Goal: Task Accomplishment & Management: Complete application form

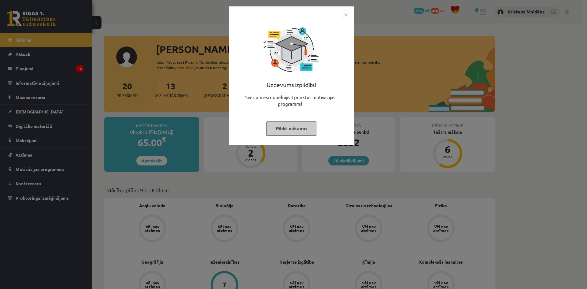
click at [348, 20] on div "Uzdevums izpildīts! Sveicam esi nopelnījis 1 punktus motivācijas programmā Pild…" at bounding box center [291, 80] width 118 height 122
click at [345, 14] on img "Close" at bounding box center [345, 14] width 9 height 9
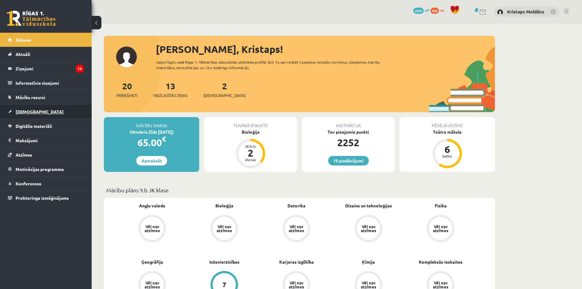
click at [33, 110] on span "[DEMOGRAPHIC_DATA]" at bounding box center [40, 112] width 48 height 6
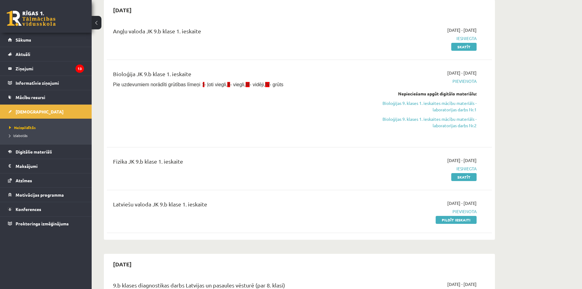
scroll to position [31, 0]
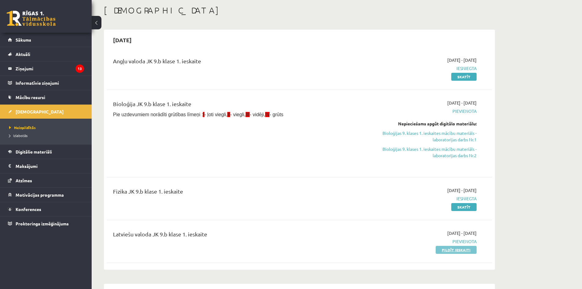
click at [471, 248] on link "Pildīt ieskaiti" at bounding box center [456, 250] width 41 height 8
click at [444, 157] on link "Bioloģijas 9. klases 1. ieskaites mācību materiāls - laboratorijas darbs Nr.2" at bounding box center [419, 152] width 115 height 13
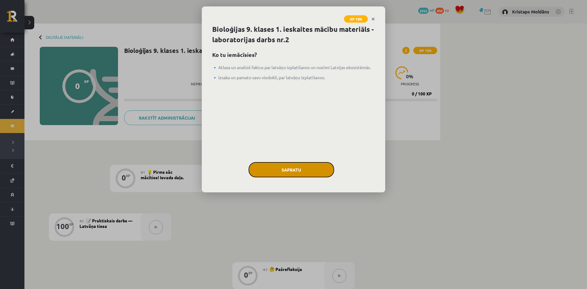
click at [300, 167] on button "Sapratu" at bounding box center [291, 169] width 86 height 15
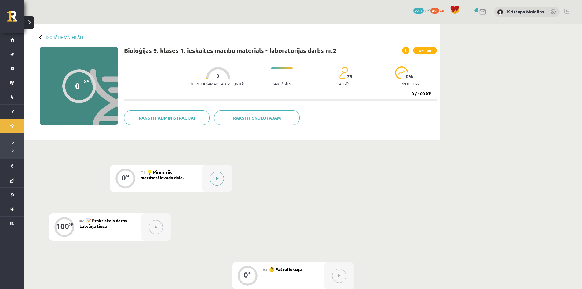
click at [218, 183] on button at bounding box center [217, 178] width 14 height 14
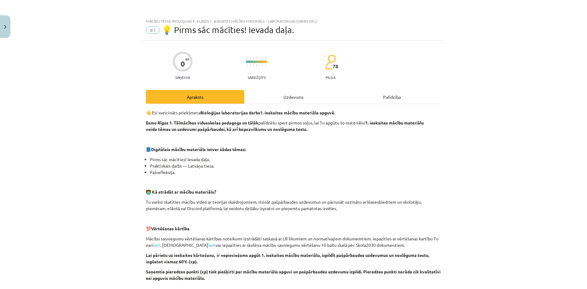
click at [303, 97] on div "Uzdevums" at bounding box center [293, 97] width 98 height 14
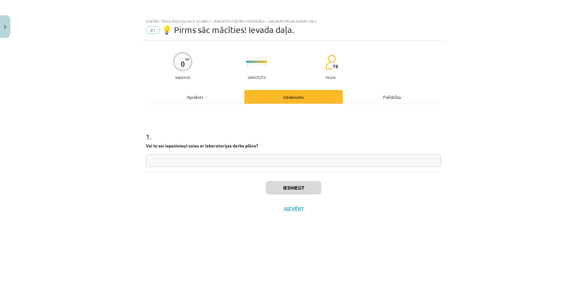
click at [275, 167] on div "1 . Vai tu esi iepazinies/-usies ar laboratorijas darba plānu?" at bounding box center [293, 138] width 295 height 68
click at [282, 164] on input "text" at bounding box center [293, 160] width 295 height 13
type input "*******"
click at [295, 188] on button "Iesniegt" at bounding box center [294, 187] width 56 height 13
click at [311, 210] on button "Nākamā nodarbība" at bounding box center [293, 212] width 60 height 14
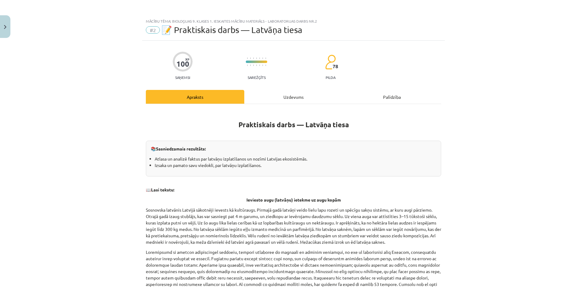
click at [302, 93] on div "Uzdevums" at bounding box center [293, 97] width 98 height 14
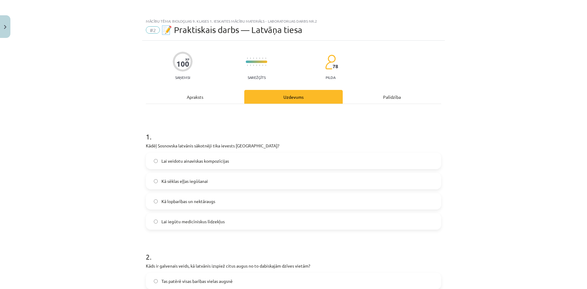
scroll to position [15, 0]
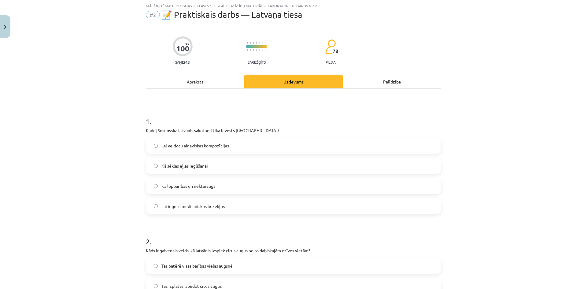
drag, startPoint x: 134, startPoint y: 122, endPoint x: 139, endPoint y: 121, distance: 5.0
click at [139, 121] on div "Mācību tēma: Bioloģijas 9. klases 1. ieskaites mācību materiāls - laboratorijas…" at bounding box center [293, 144] width 587 height 289
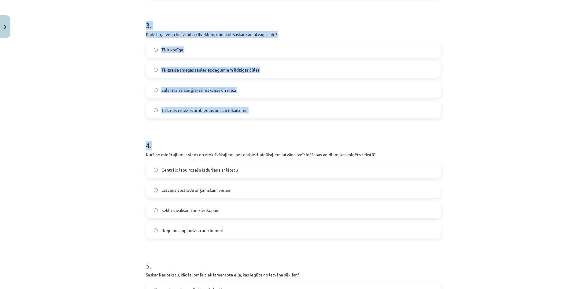
scroll to position [492, 0]
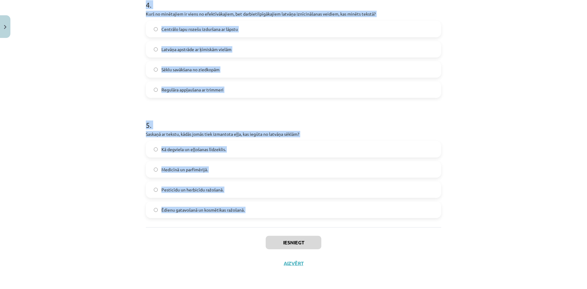
drag, startPoint x: 139, startPoint y: 121, endPoint x: 237, endPoint y: 229, distance: 146.1
click at [237, 229] on div "Mācību tēma: Bioloģijas 9. klases 1. ieskaites mācību materiāls - laboratorijas…" at bounding box center [293, 144] width 587 height 289
copy form "1 . Kādēļ Sosnovska latvānis sākotnēji tika ievests Latvijā? Lai veidotu ainavi…"
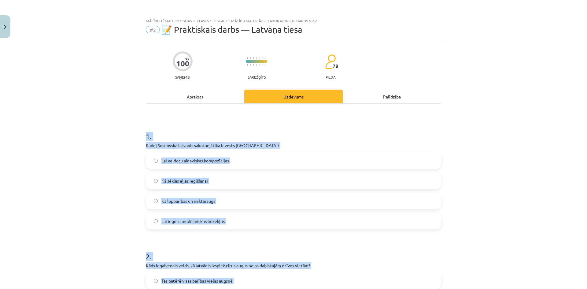
scroll to position [0, 0]
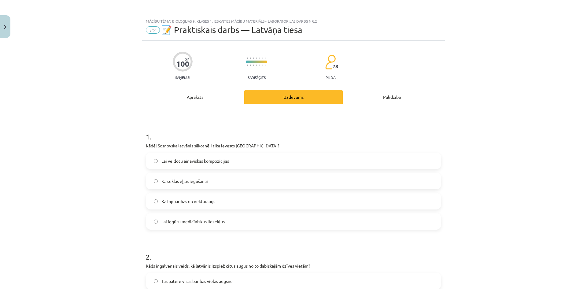
click at [69, 95] on div "Mācību tēma: Bioloģijas 9. klases 1. ieskaites mācību materiāls - laboratorijas…" at bounding box center [293, 144] width 587 height 289
click at [221, 201] on label "Kā lopbarības un nektāraugs" at bounding box center [293, 200] width 294 height 15
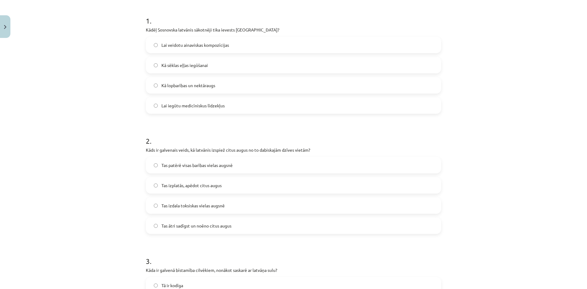
scroll to position [153, 0]
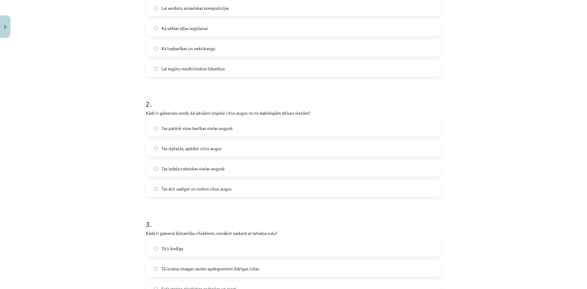
click at [173, 186] on span "Tas ātri sadīgst un noēno citus augus" at bounding box center [196, 189] width 70 height 6
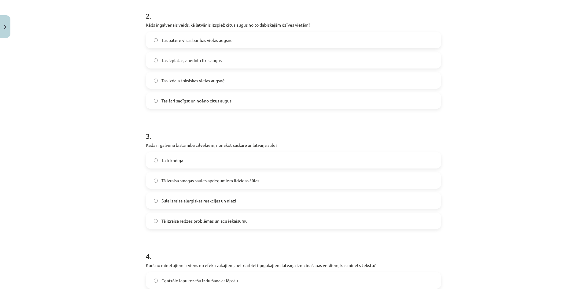
scroll to position [245, 0]
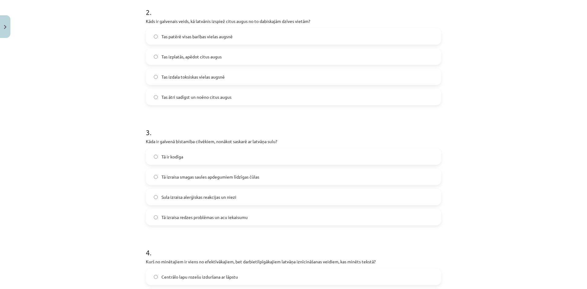
click at [194, 203] on label "Sula izraisa alerģiskas reakcijas un niezi" at bounding box center [293, 196] width 294 height 15
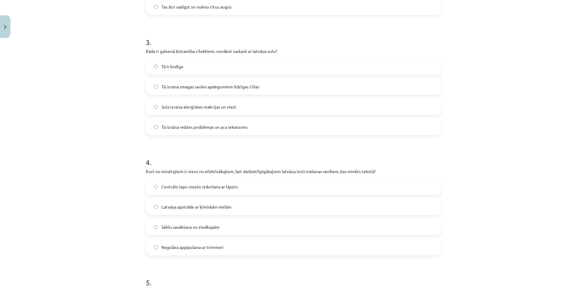
scroll to position [336, 0]
click at [189, 87] on span "Tā izraisa smagas saules apdegumiem līdzīgas čūlas" at bounding box center [210, 85] width 98 height 6
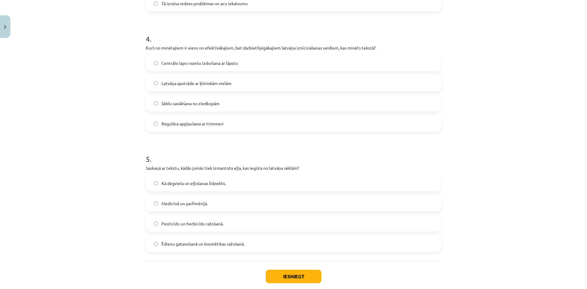
scroll to position [458, 0]
click at [213, 65] on span "Centrālo lapu rozešu izduršana ar lāpstu" at bounding box center [199, 63] width 76 height 6
click at [191, 207] on label "Medicīnā un parfimērijā." at bounding box center [293, 202] width 294 height 15
click at [297, 279] on button "Iesniegt" at bounding box center [294, 275] width 56 height 13
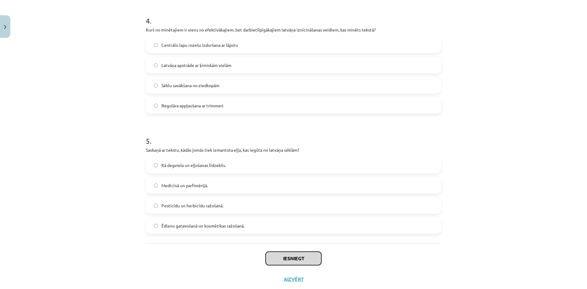
scroll to position [492, 0]
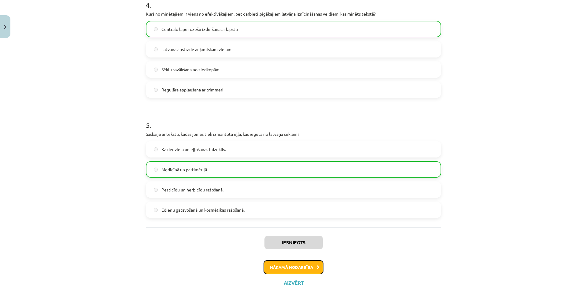
click at [292, 265] on button "Nākamā nodarbība" at bounding box center [293, 267] width 60 height 14
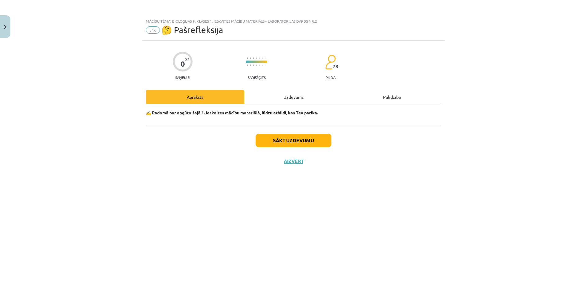
scroll to position [0, 0]
click at [278, 142] on button "Sākt uzdevumu" at bounding box center [294, 140] width 76 height 13
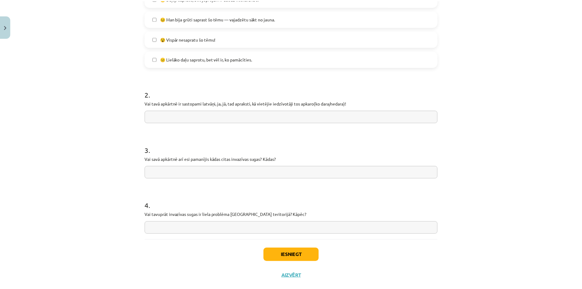
scroll to position [214, 0]
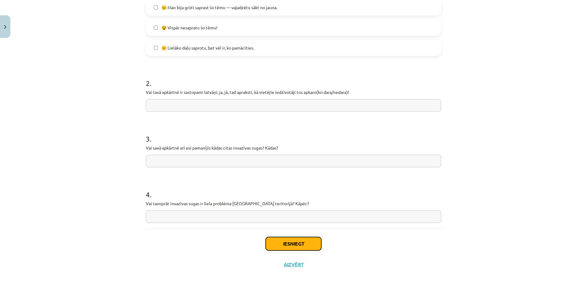
click at [274, 242] on button "Iesniegt" at bounding box center [294, 243] width 56 height 13
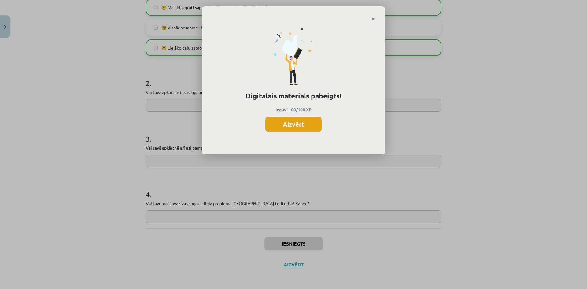
click at [296, 127] on button "Aizvērt" at bounding box center [293, 123] width 56 height 15
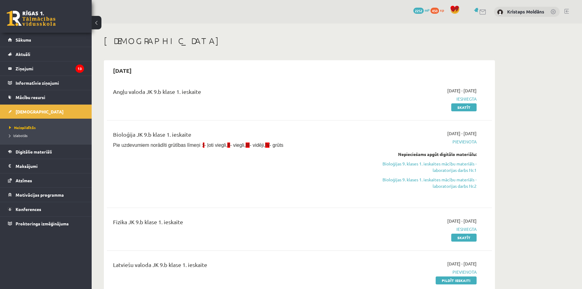
scroll to position [31, 0]
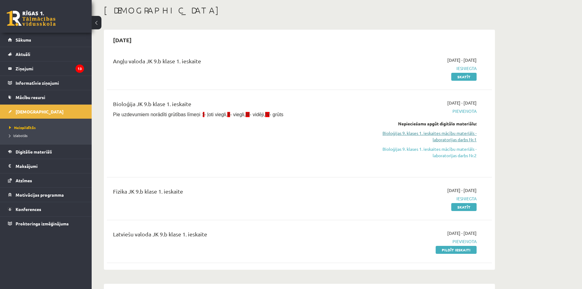
click at [464, 142] on link "Bioloģijas 9. klases 1. ieskaites mācību materiāls - laboratorijas darbs Nr.1" at bounding box center [419, 136] width 115 height 13
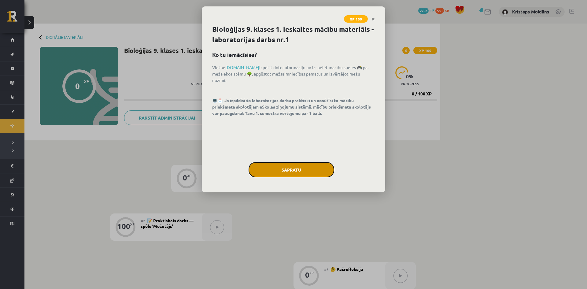
click at [281, 173] on button "Sapratu" at bounding box center [291, 169] width 86 height 15
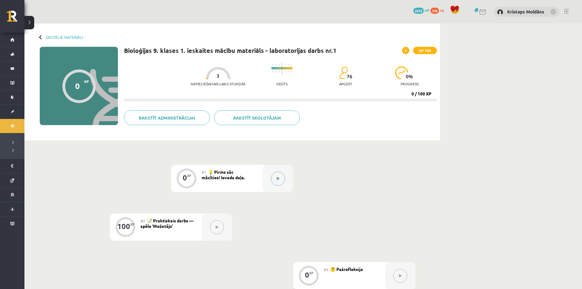
click at [278, 183] on button at bounding box center [278, 178] width 14 height 14
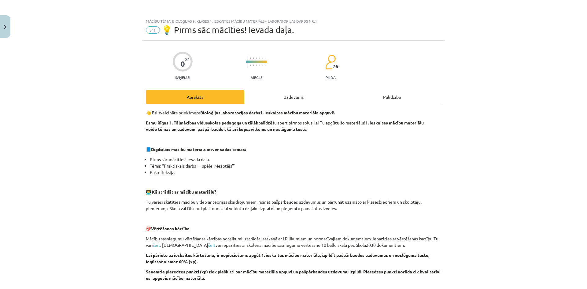
drag, startPoint x: 299, startPoint y: 81, endPoint x: 287, endPoint y: 92, distance: 16.4
click at [298, 82] on div "0 XP Saņemsi Viegls 76 pilda Apraksts Uzdevums Palīdzība 👋 Esi sveicināts priek…" at bounding box center [293, 229] width 303 height 377
click at [285, 104] on div "👋 Esi sveicināts priekšmeta Bioloģijas laboratorijas darbs 1. ieskaites mācību …" at bounding box center [293, 237] width 295 height 267
click at [299, 99] on div "Uzdevums" at bounding box center [293, 97] width 98 height 14
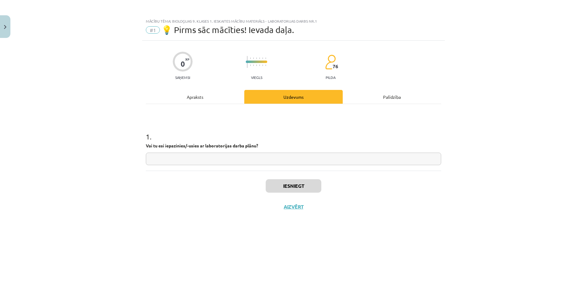
click at [292, 165] on div "1 . Vai tu esi iepazinies/-usies ar laboratorijas darba plānu?" at bounding box center [293, 137] width 295 height 67
click at [296, 160] on input "text" at bounding box center [293, 159] width 295 height 13
type input "**"
click at [301, 191] on button "Iesniegt" at bounding box center [294, 185] width 56 height 13
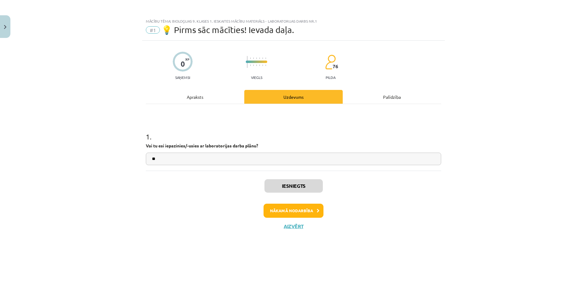
drag, startPoint x: 300, startPoint y: 220, endPoint x: 311, endPoint y: 213, distance: 13.3
click at [307, 216] on div "Iesniegts Nākamā nodarbība Aizvērt" at bounding box center [293, 202] width 295 height 62
click at [311, 213] on button "Nākamā nodarbība" at bounding box center [293, 211] width 60 height 14
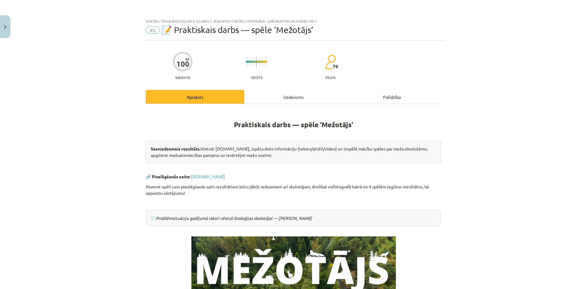
click at [277, 96] on div "Uzdevums" at bounding box center [293, 97] width 98 height 14
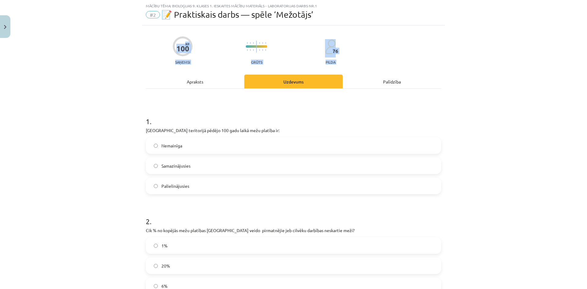
drag, startPoint x: 69, startPoint y: 59, endPoint x: 115, endPoint y: 81, distance: 51.0
click at [115, 81] on div "Mācību tēma: Bioloģijas 9. klases 1. ieskaites mācību materiāls - laboratorijas…" at bounding box center [293, 144] width 587 height 289
click at [108, 102] on div "Mācību tēma: Bioloģijas 9. klases 1. ieskaites mācību materiāls - laboratorijas…" at bounding box center [293, 144] width 587 height 289
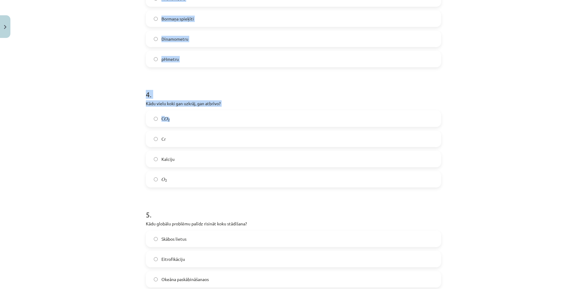
scroll to position [472, 0]
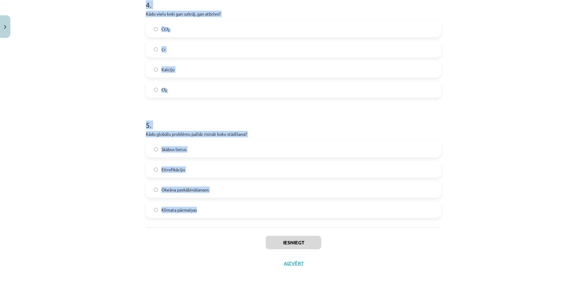
drag, startPoint x: 109, startPoint y: 112, endPoint x: 227, endPoint y: 220, distance: 160.3
click at [227, 220] on div "Mācību tēma: Bioloģijas 9. klases 1. ieskaites mācību materiāls - laboratorijas…" at bounding box center [293, 144] width 587 height 289
copy form "1 . Latvijas teritorijā pēdējo 100 gadu laikā mežu platība ir: Nemainīga Samazi…"
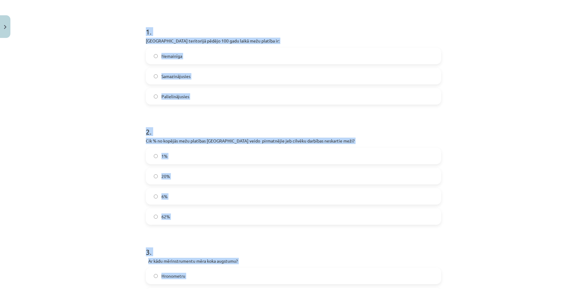
click at [85, 121] on div "Mācību tēma: Bioloģijas 9. klases 1. ieskaites mācību materiāls - laboratorijas…" at bounding box center [293, 144] width 587 height 289
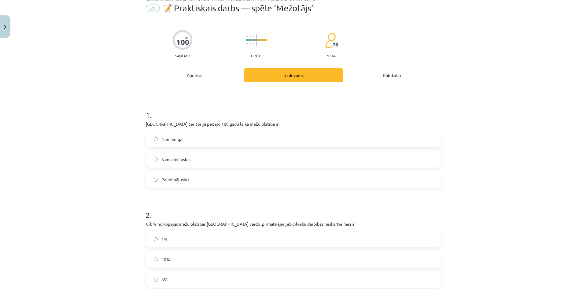
scroll to position [13, 0]
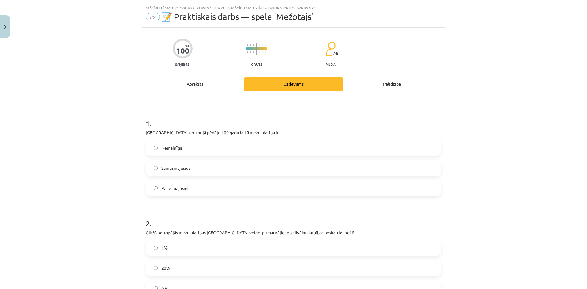
click at [184, 185] on span "Palielinājusies" at bounding box center [175, 188] width 28 height 6
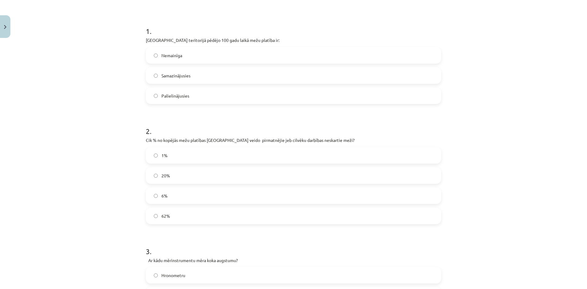
scroll to position [135, 0]
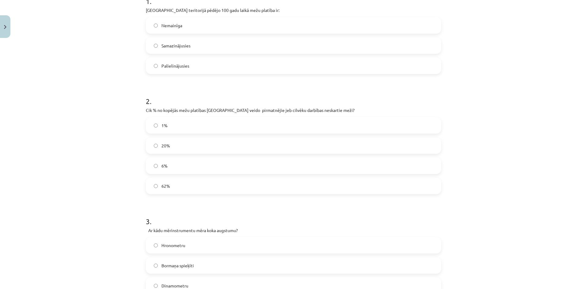
click at [167, 125] on label "1%" at bounding box center [293, 125] width 294 height 15
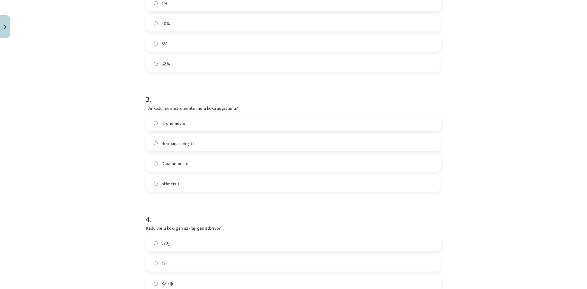
scroll to position [288, 0]
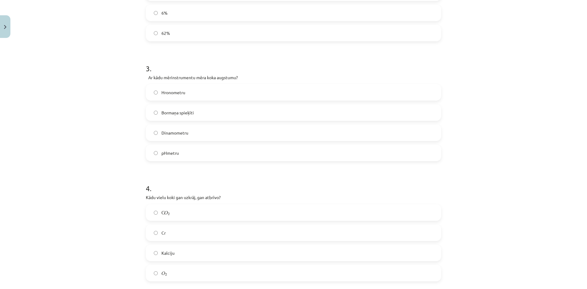
click at [192, 115] on label "Bormaņa spieķīti" at bounding box center [293, 112] width 294 height 15
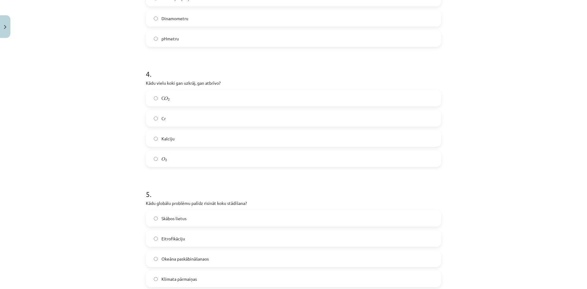
scroll to position [410, 0]
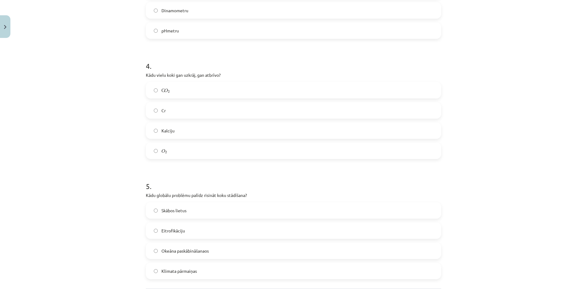
click at [158, 155] on label "O 2 O 2" at bounding box center [293, 150] width 294 height 15
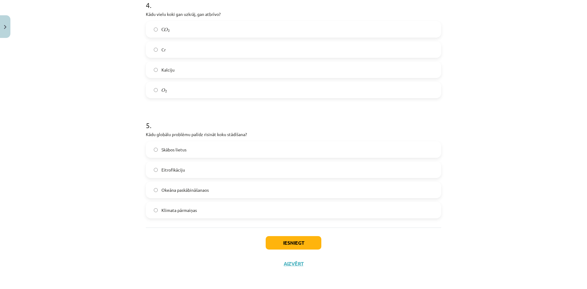
scroll to position [472, 0]
drag, startPoint x: 185, startPoint y: 216, endPoint x: 204, endPoint y: 219, distance: 19.5
click at [186, 216] on label "Klimata pārmaiņas" at bounding box center [293, 209] width 294 height 15
click at [313, 247] on button "Iesniegt" at bounding box center [294, 242] width 56 height 13
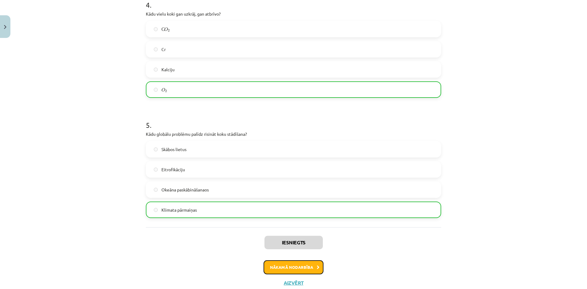
click at [294, 262] on button "Nākamā nodarbība" at bounding box center [293, 267] width 60 height 14
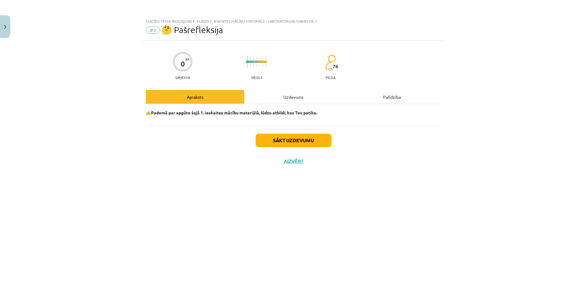
scroll to position [0, 0]
drag, startPoint x: 303, startPoint y: 149, endPoint x: 305, endPoint y: 142, distance: 7.6
click at [304, 143] on div "Sākt uzdevumu Aizvērt" at bounding box center [293, 146] width 295 height 43
click at [307, 137] on button "Sākt uzdevumu" at bounding box center [294, 140] width 76 height 13
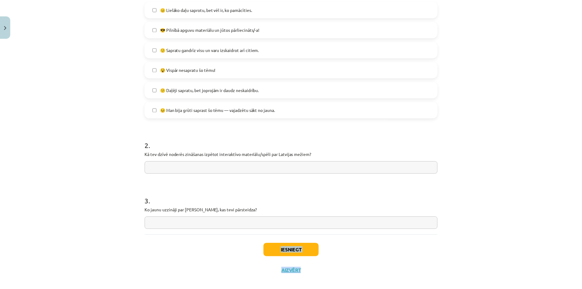
scroll to position [160, 0]
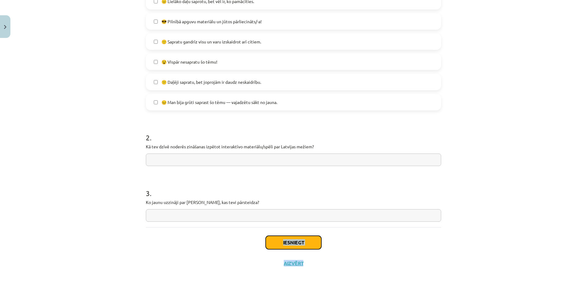
click at [304, 237] on button "Iesniegt" at bounding box center [294, 242] width 56 height 13
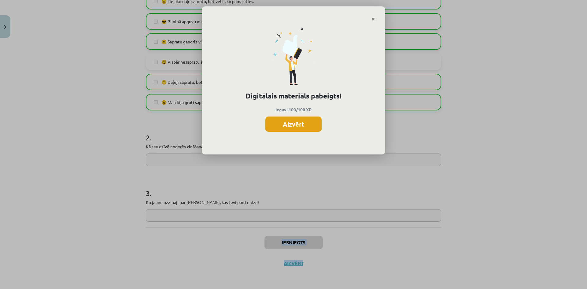
click at [319, 125] on button "Aizvērt" at bounding box center [293, 123] width 56 height 15
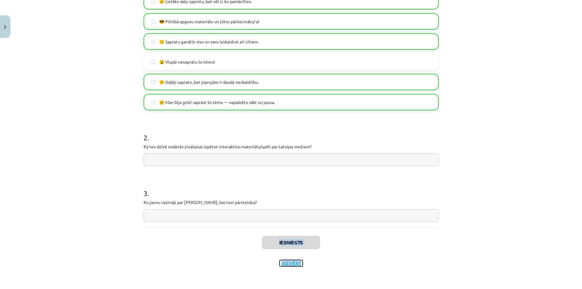
click at [285, 262] on button "Aizvērt" at bounding box center [291, 263] width 23 height 6
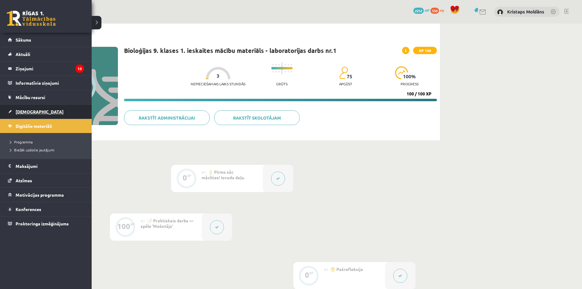
click at [52, 111] on link "[DEMOGRAPHIC_DATA]" at bounding box center [46, 112] width 76 height 14
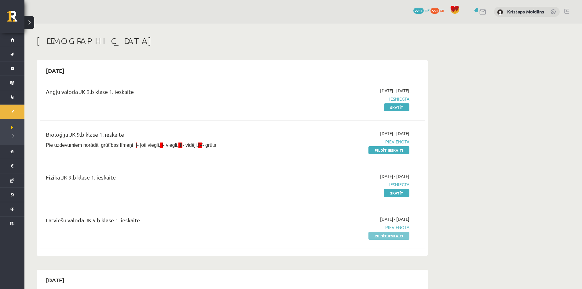
click at [396, 236] on link "Pildīt ieskaiti" at bounding box center [389, 236] width 41 height 8
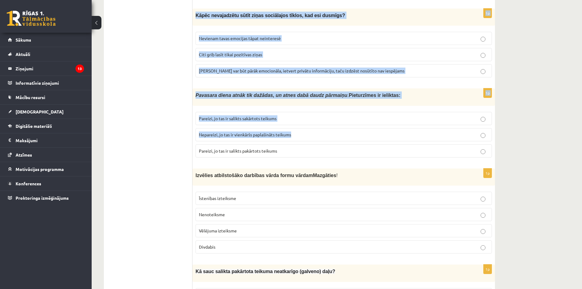
scroll to position [1577, 0]
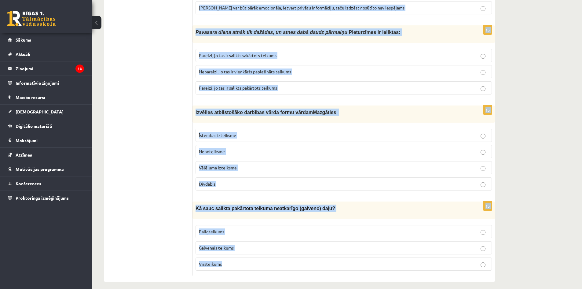
drag, startPoint x: 196, startPoint y: 123, endPoint x: 356, endPoint y: 262, distance: 211.7
copy form "Loremips dolorsitamet consecte adipi elits doeius Temporin ! Utlaboree dolorema…"
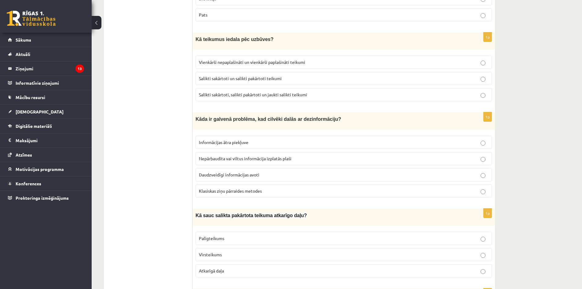
scroll to position [550, 0]
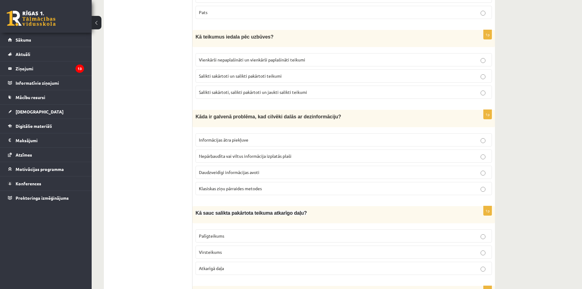
click at [252, 158] on label "Nepārbaudīta vai viltus informācija izplatās plaši" at bounding box center [344, 155] width 296 height 13
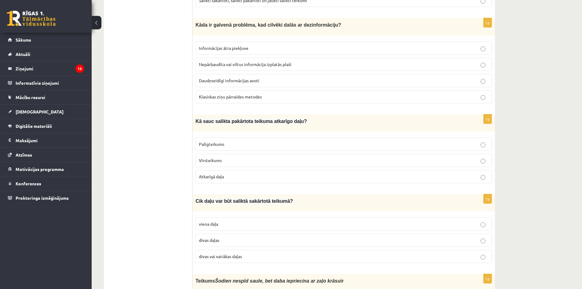
click at [220, 145] on p "Palīgteikums" at bounding box center [344, 144] width 290 height 6
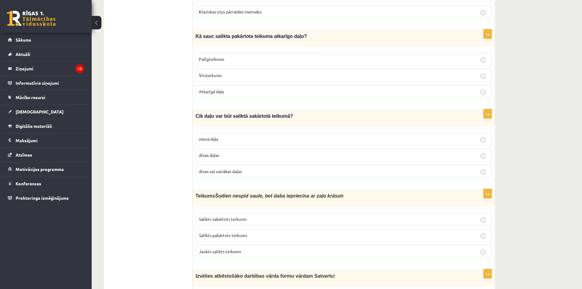
scroll to position [734, 0]
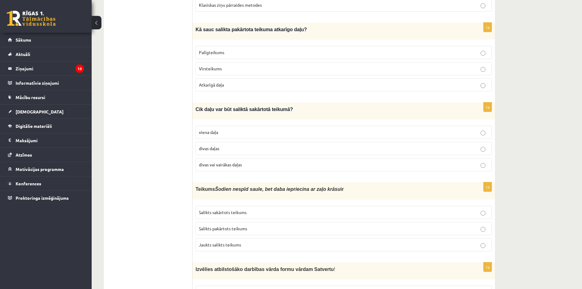
click at [228, 167] on label "divas vai vairākas daļas" at bounding box center [344, 164] width 296 height 13
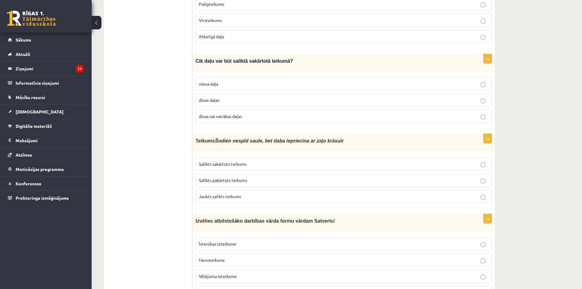
scroll to position [795, 0]
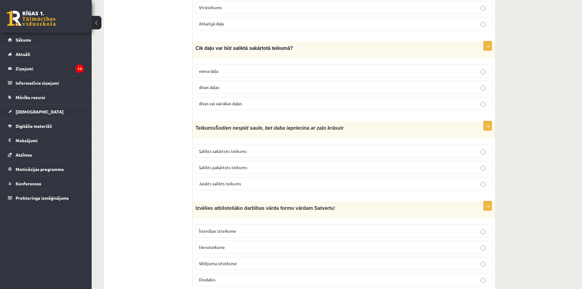
click at [256, 150] on p "Salikts sakārtots teikums" at bounding box center [344, 151] width 290 height 6
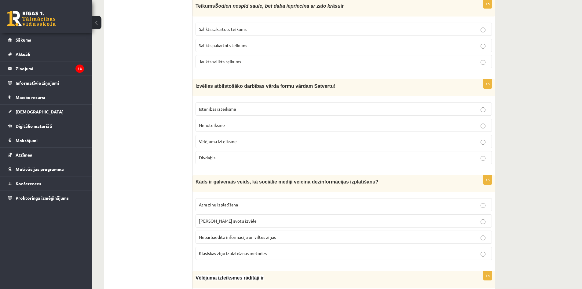
scroll to position [917, 0]
click at [211, 141] on p "Vēlējuma izteiksme" at bounding box center [344, 141] width 290 height 6
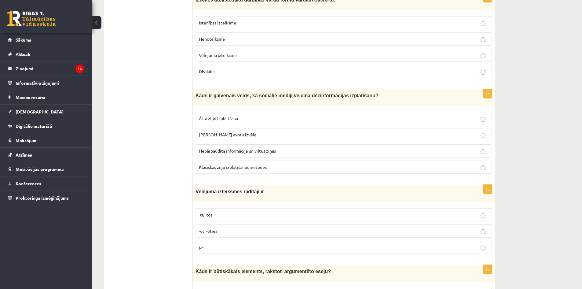
scroll to position [1009, 0]
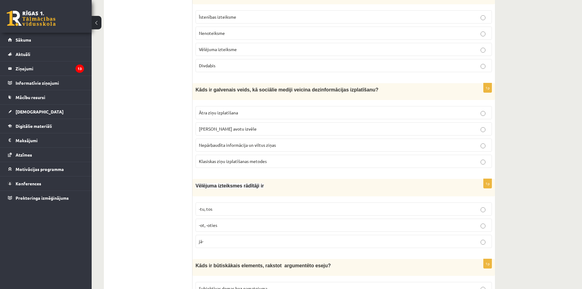
click at [234, 143] on span "Nepārbaudīta informācija un viltus ziņas" at bounding box center [237, 145] width 77 height 6
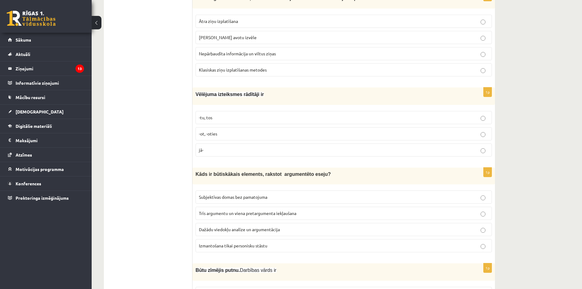
scroll to position [1100, 0]
click at [236, 117] on label "-tu, tos" at bounding box center [344, 117] width 296 height 13
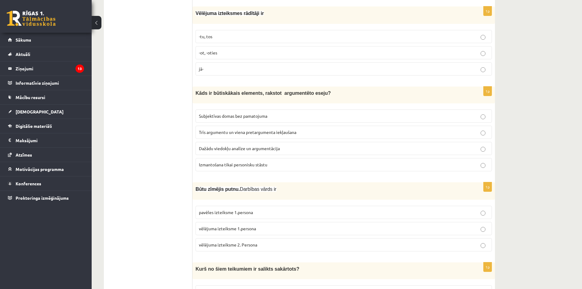
scroll to position [1192, 0]
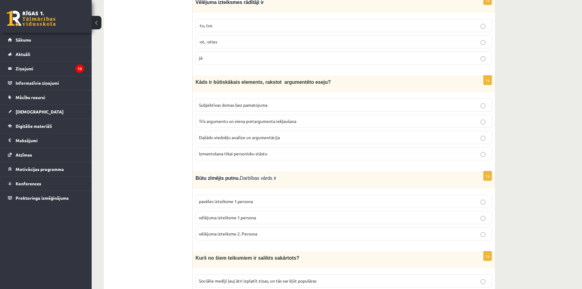
click at [244, 131] on label "Dažādu viedokļu analīze un argumentācija" at bounding box center [344, 137] width 296 height 13
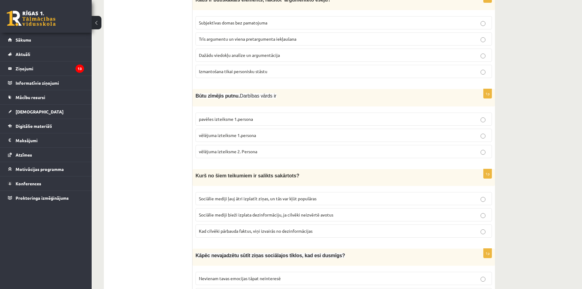
scroll to position [1284, 0]
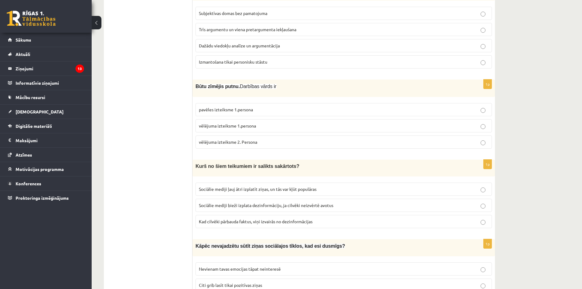
click at [270, 113] on fieldset "pavēles izteiksme 1.persona vēlējuma izteiksme 1.persona vēlējuma izteiksme 2. …" at bounding box center [344, 125] width 296 height 50
click at [272, 125] on p "vēlējuma izteiksme 1.persona" at bounding box center [344, 126] width 290 height 6
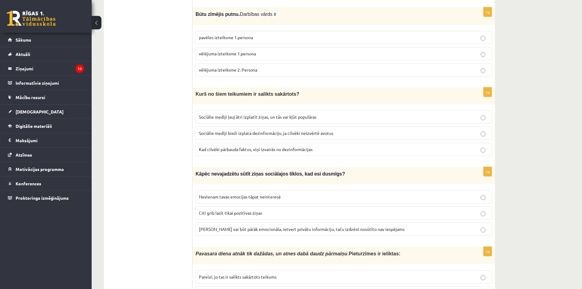
scroll to position [1375, 0]
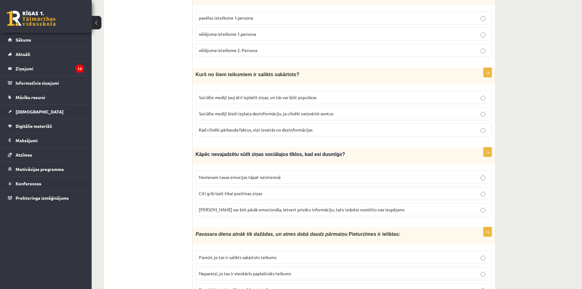
click at [264, 91] on label "Sociālie mediji ļauj ātri izplatīt ziņas, un tās var kļūt populāras" at bounding box center [344, 97] width 296 height 13
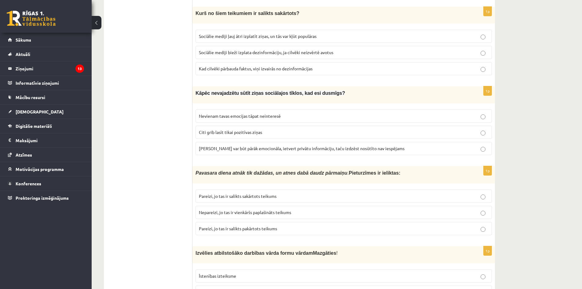
scroll to position [1467, 0]
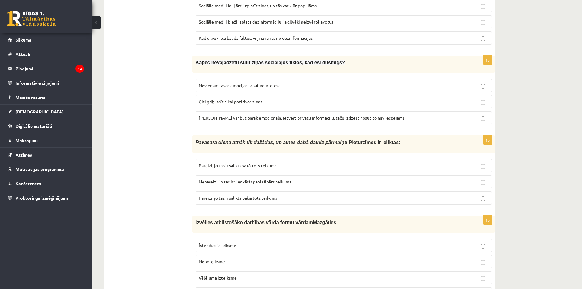
click at [271, 118] on label "Ziņa var būt pārāk emocionāla, ietvert privātu informāciju, taču izdzēst nosūtī…" at bounding box center [344, 117] width 296 height 13
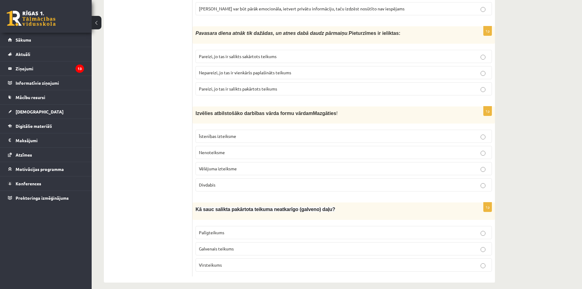
scroll to position [1577, 0]
click at [237, 53] on span "Pareizi, jo tas ir salikts sakārtots teikums" at bounding box center [238, 56] width 78 height 6
click at [218, 263] on label "Virsteikums" at bounding box center [344, 263] width 296 height 13
click at [223, 149] on span "Nenoteiksme" at bounding box center [212, 152] width 26 height 6
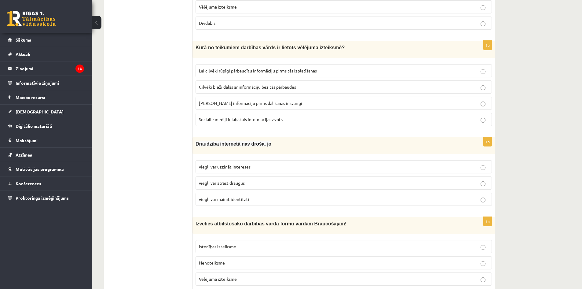
scroll to position [0, 0]
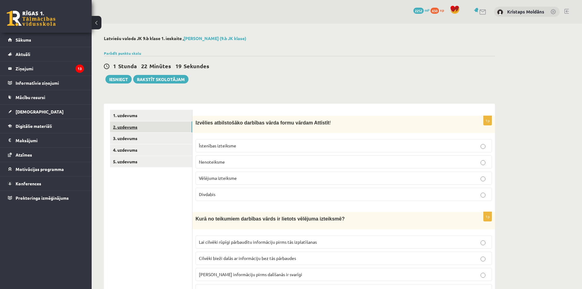
click at [153, 128] on link "2. uzdevums" at bounding box center [151, 126] width 82 height 11
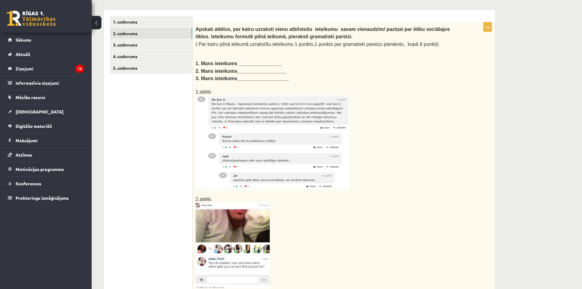
scroll to position [145, 0]
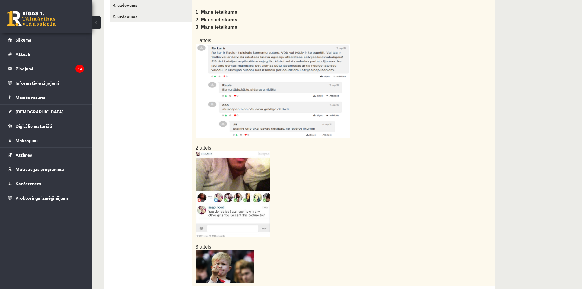
click at [252, 94] on img at bounding box center [273, 91] width 155 height 94
drag, startPoint x: 232, startPoint y: 98, endPoint x: 220, endPoint y: 102, distance: 13.0
click at [220, 102] on img at bounding box center [273, 91] width 155 height 94
click at [202, 194] on img at bounding box center [233, 194] width 74 height 86
click at [221, 202] on img at bounding box center [233, 194] width 74 height 86
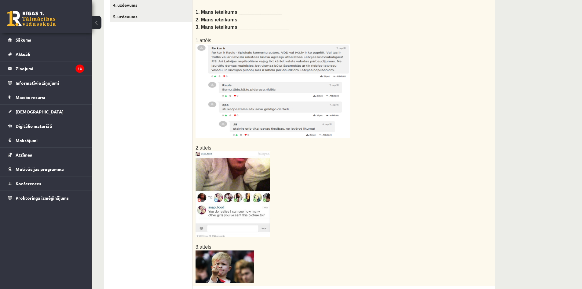
click at [246, 170] on img at bounding box center [233, 194] width 74 height 86
click at [213, 154] on img at bounding box center [233, 194] width 74 height 86
click at [202, 148] on span "2.attēls" at bounding box center [204, 147] width 16 height 5
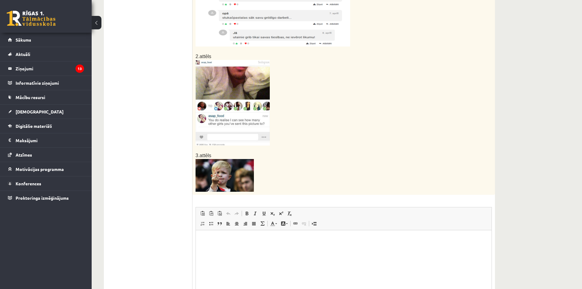
scroll to position [237, 0]
click at [209, 243] on html at bounding box center [344, 239] width 296 height 19
click at [203, 245] on html "*" at bounding box center [344, 239] width 296 height 19
click at [209, 235] on html "* * *" at bounding box center [344, 249] width 296 height 39
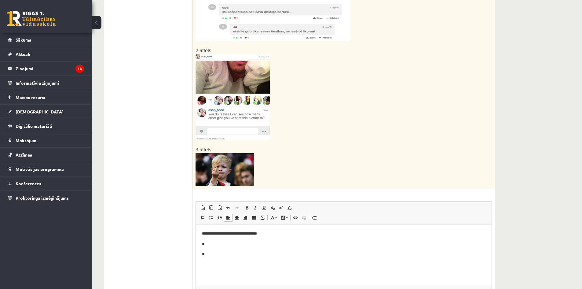
scroll to position [267, 0]
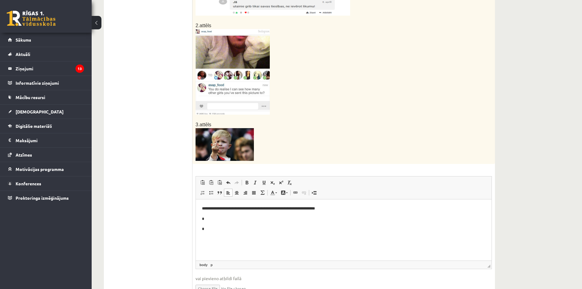
click at [276, 209] on p "**********" at bounding box center [344, 208] width 284 height 6
click at [280, 208] on p "**********" at bounding box center [344, 208] width 284 height 6
click at [325, 208] on p "**********" at bounding box center [344, 208] width 284 height 6
drag, startPoint x: 207, startPoint y: 208, endPoint x: 373, endPoint y: 208, distance: 166.3
click at [373, 208] on p "**********" at bounding box center [344, 208] width 284 height 6
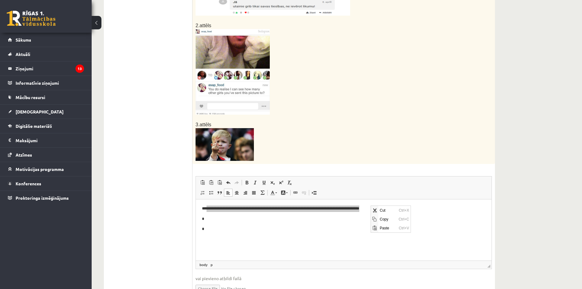
scroll to position [0, 0]
drag, startPoint x: 381, startPoint y: 217, endPoint x: 554, endPoint y: 222, distance: 173.1
click at [381, 217] on span "Copy" at bounding box center [387, 219] width 19 height 9
copy p "**********"
click at [333, 228] on p "*" at bounding box center [344, 229] width 284 height 6
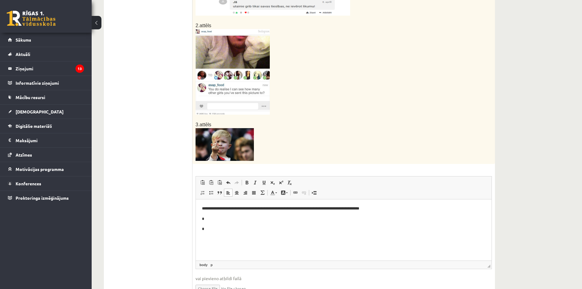
drag, startPoint x: 206, startPoint y: 216, endPoint x: 210, endPoint y: 224, distance: 8.8
click at [206, 217] on p "*" at bounding box center [344, 219] width 284 height 6
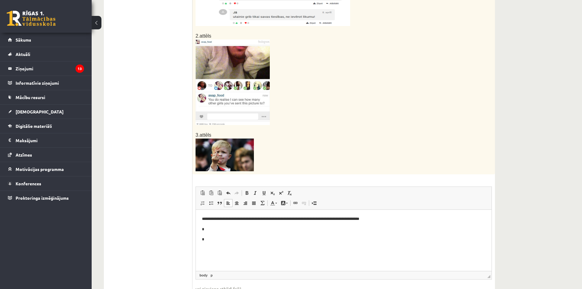
scroll to position [267, 0]
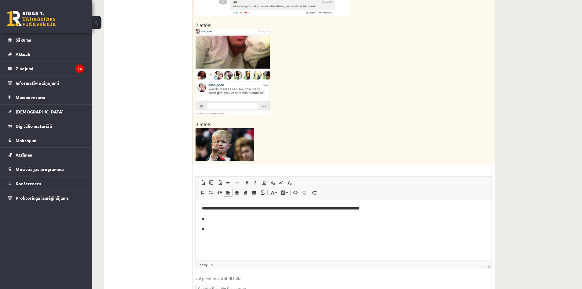
click at [206, 230] on p "*" at bounding box center [344, 229] width 284 height 6
click at [330, 230] on p "**********" at bounding box center [344, 229] width 284 height 6
drag, startPoint x: 208, startPoint y: 228, endPoint x: 360, endPoint y: 226, distance: 152.2
click at [360, 226] on p "**********" at bounding box center [344, 229] width 284 height 6
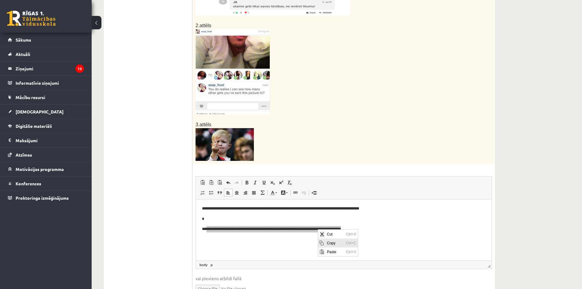
click at [333, 244] on span "Copy" at bounding box center [334, 242] width 19 height 9
copy p "**********"
click at [216, 219] on p "*" at bounding box center [344, 219] width 284 height 6
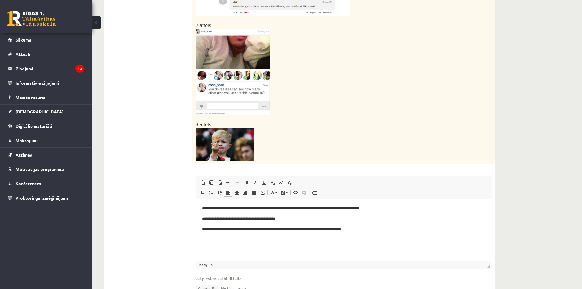
scroll to position [298, 0]
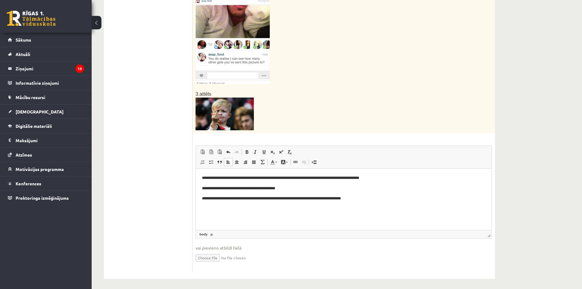
click at [264, 200] on p "**********" at bounding box center [344, 198] width 284 height 6
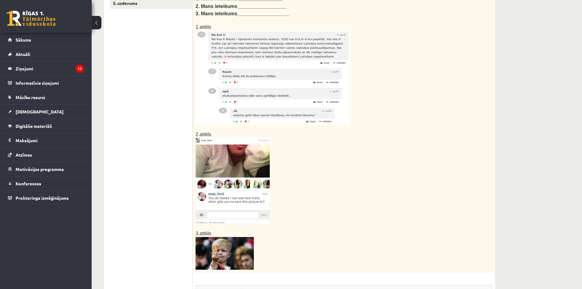
scroll to position [84, 0]
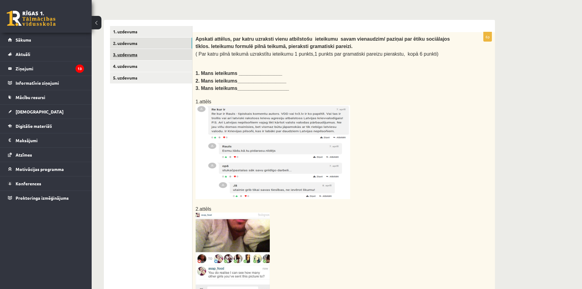
click at [185, 57] on link "3. uzdevums" at bounding box center [151, 54] width 82 height 11
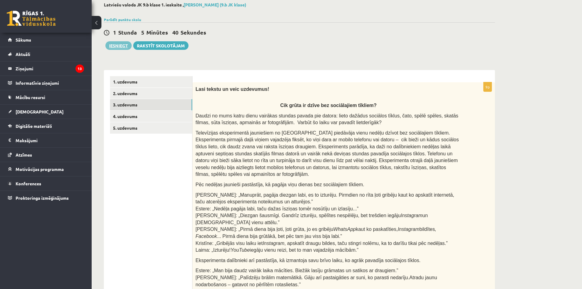
scroll to position [23, 0]
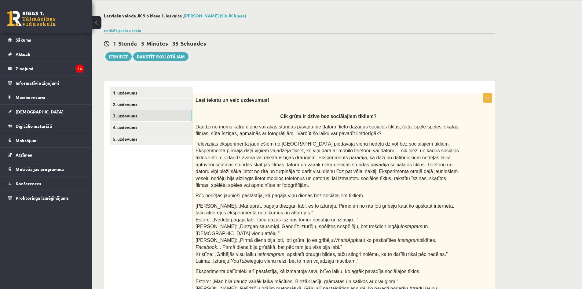
click at [242, 112] on p "Cik grūta ir dzīve bez sociālajiem tīkliem?" at bounding box center [329, 112] width 266 height 13
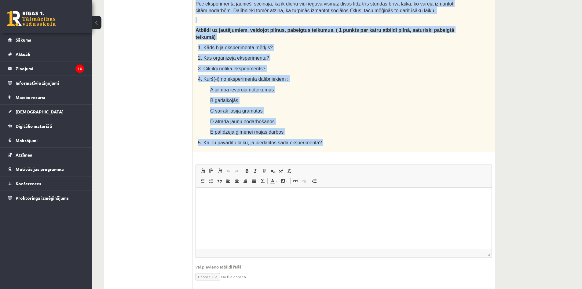
scroll to position [353, 0]
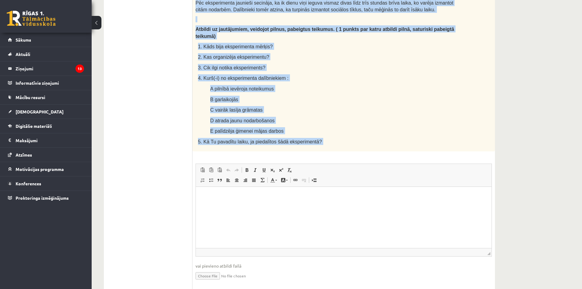
drag, startPoint x: 195, startPoint y: 102, endPoint x: 447, endPoint y: 152, distance: 257.3
click at [447, 152] on div "9p Lasi tekstu un veic uzdevumus! Cik grūta ir dzīve bez sociālajiem tīkliem? D…" at bounding box center [344, 27] width 303 height 528
copy div "Lasi tekstu un veic uzdevumus! Cik grūta ir dzīve bez sociālajiem tīkliem? Daud…"
click at [212, 176] on span "Insert/Remove Numbered List Insert/Remove Bulleted List Block Quote Align Left …" at bounding box center [233, 181] width 70 height 10
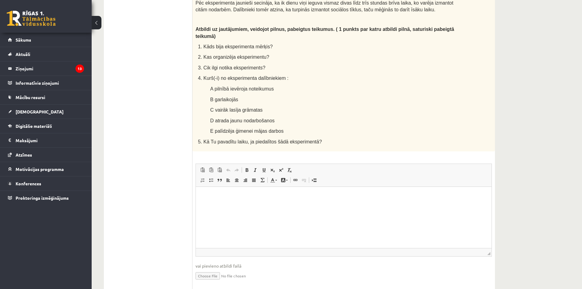
click at [243, 204] on html at bounding box center [344, 195] width 296 height 19
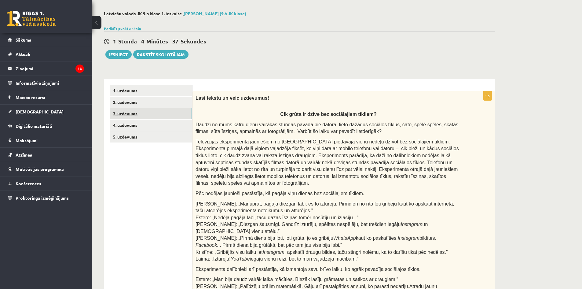
scroll to position [17, 0]
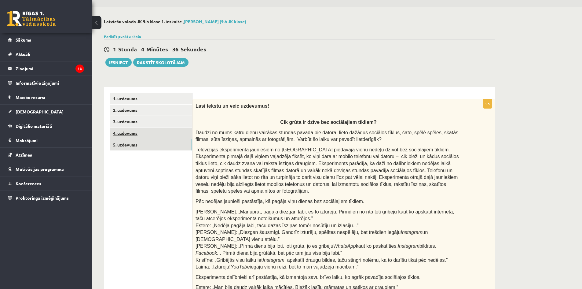
click at [145, 138] on link "4. uzdevums" at bounding box center [151, 132] width 82 height 11
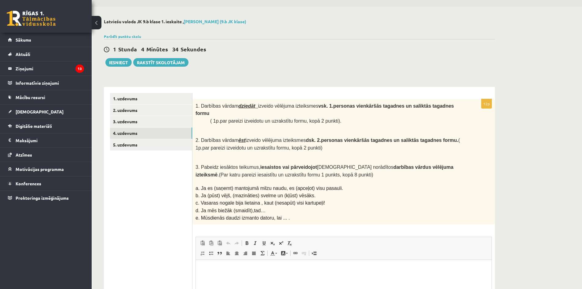
scroll to position [0, 0]
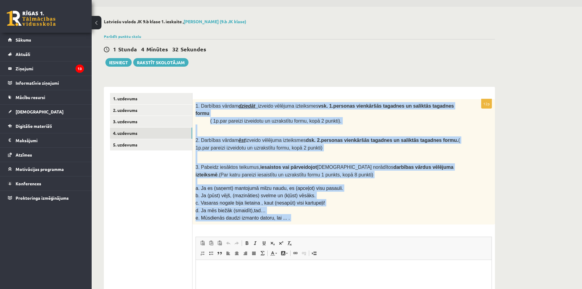
drag, startPoint x: 196, startPoint y: 107, endPoint x: 384, endPoint y: 216, distance: 217.8
click at [384, 216] on div "12p 1. Darbības vārdam dziedāt izveido vēlējuma izteiksmes vsk. 1.personas vien…" at bounding box center [344, 231] width 303 height 265
copy div "1. Darbības vārdam dziedāt izveido vēlējuma izteiksmes vsk. 1.personas vienkārš…"
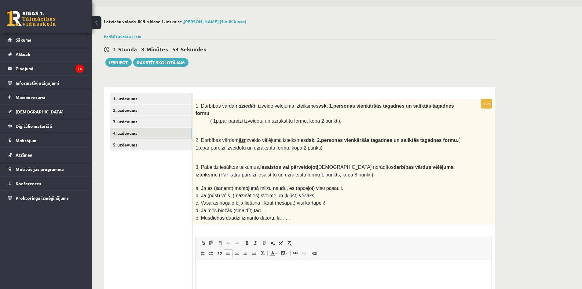
click at [284, 278] on html at bounding box center [344, 269] width 296 height 19
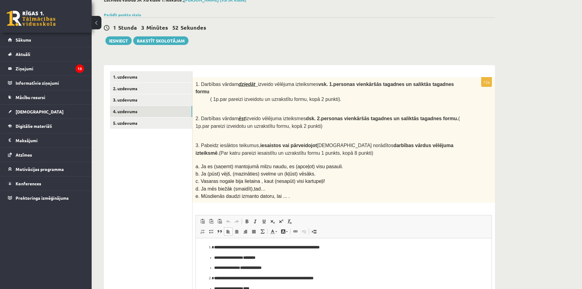
scroll to position [44, 0]
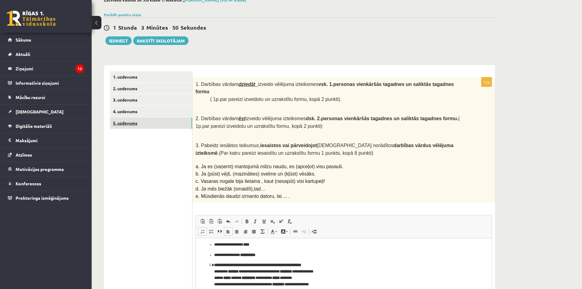
click at [133, 126] on link "5. uzdevums" at bounding box center [151, 122] width 82 height 11
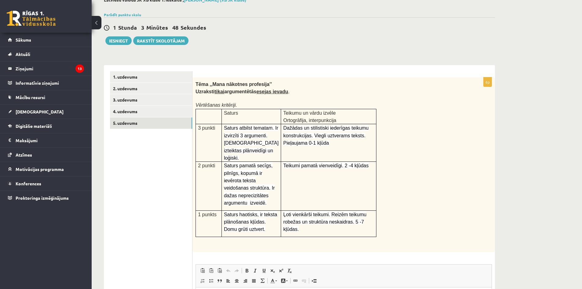
scroll to position [0, 0]
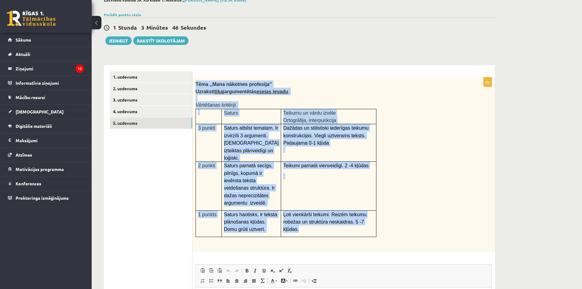
drag, startPoint x: 196, startPoint y: 87, endPoint x: 369, endPoint y: 226, distance: 222.1
click at [369, 226] on div "Tēma ,,Mana nākotnes profesija’’ Uzraksti tikai argumentētās esejas ievadu . Vē…" at bounding box center [344, 164] width 303 height 175
copy div "Tēma ,,Mana nākotnes profesija’’ Uzraksti tikai argumentētās esejas ievadu . Vē…"
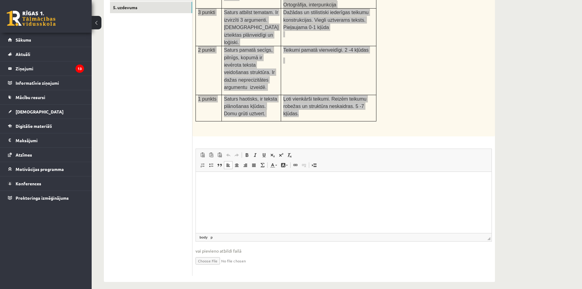
click at [223, 187] on html at bounding box center [344, 181] width 296 height 19
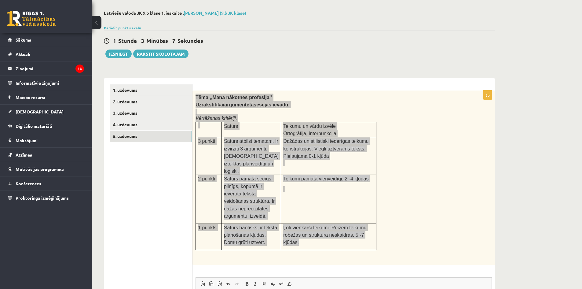
scroll to position [0, 0]
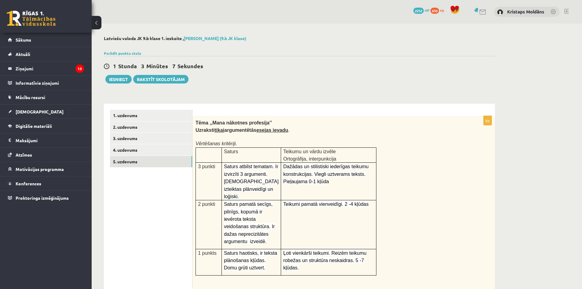
click at [114, 75] on div "1 Stunda 3 Minūtes 7 Sekundes Ieskaite saglabāta! Iesniegt Rakstīt skolotājam" at bounding box center [299, 70] width 391 height 28
click at [114, 78] on button "Iesniegt" at bounding box center [118, 79] width 26 height 9
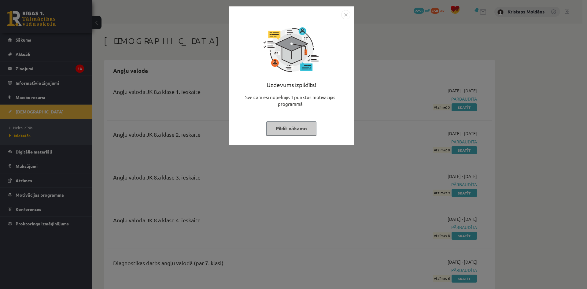
click at [294, 114] on div "Uzdevums izpildīts! Sveicam esi nopelnījis 1 punktus motivācijas programmā Pild…" at bounding box center [291, 80] width 118 height 122
click at [292, 119] on div "Uzdevums izpildīts! Sveicam esi nopelnījis 1 punktus motivācijas programmā Pild…" at bounding box center [291, 80] width 118 height 122
click at [289, 124] on button "Pildīt nākamo" at bounding box center [291, 128] width 50 height 14
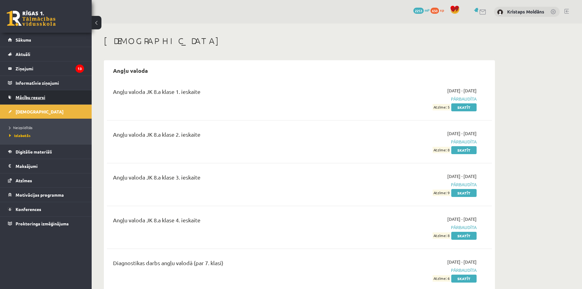
click at [35, 101] on link "Mācību resursi" at bounding box center [46, 97] width 76 height 14
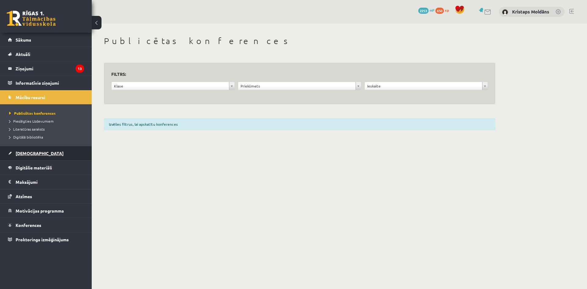
click at [26, 156] on link "[DEMOGRAPHIC_DATA]" at bounding box center [46, 153] width 76 height 14
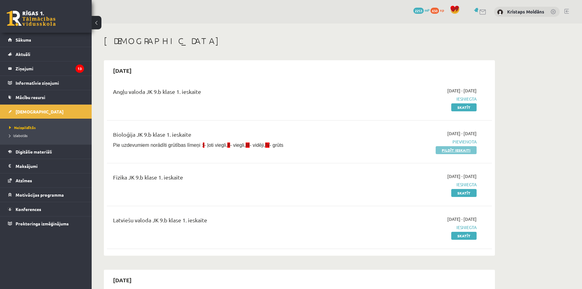
click at [451, 149] on link "Pildīt ieskaiti" at bounding box center [456, 150] width 41 height 8
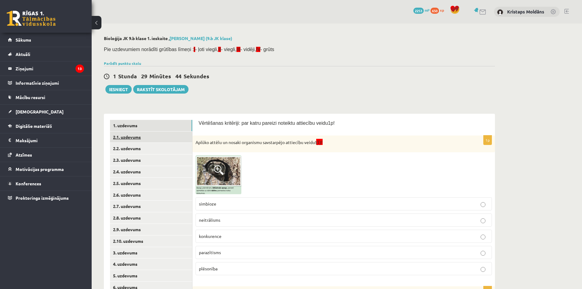
click at [147, 136] on link "2.1. uzdevums" at bounding box center [151, 136] width 82 height 11
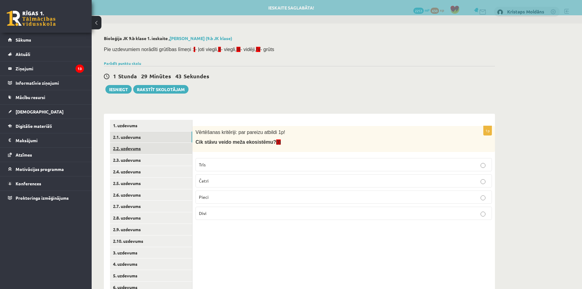
click at [156, 150] on link "2.2. uzdevums" at bounding box center [151, 148] width 82 height 11
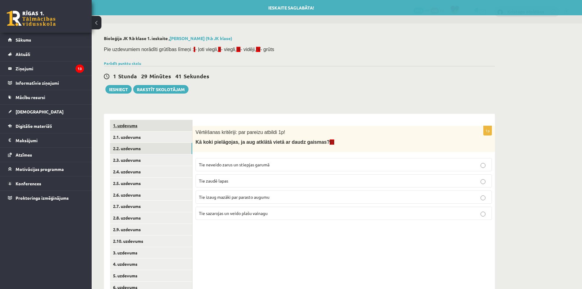
click at [167, 127] on link "1. uzdevums" at bounding box center [151, 125] width 82 height 11
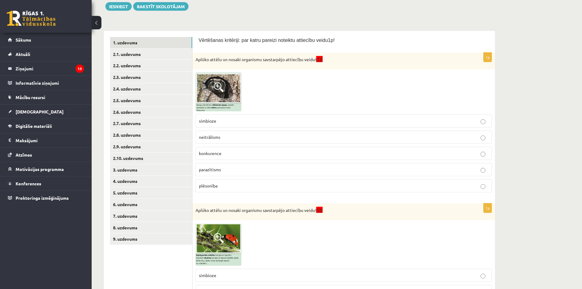
scroll to position [72, 0]
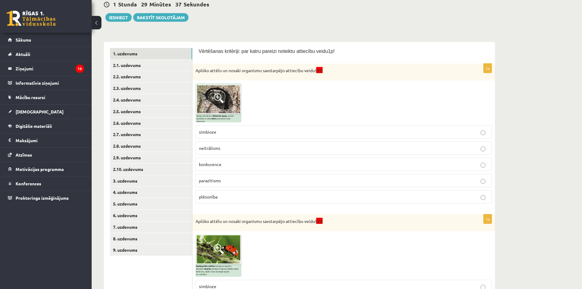
click at [222, 160] on label "konkurence" at bounding box center [344, 164] width 296 height 13
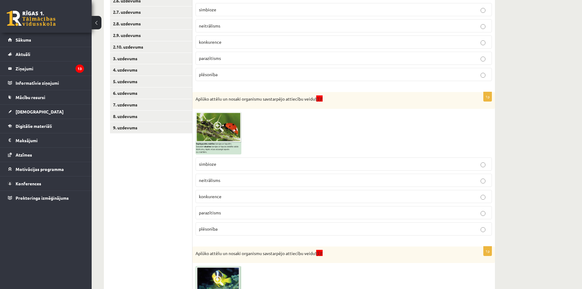
click at [268, 189] on fieldset "simbioze neitrālisms konkurence parazītisms plēsonība" at bounding box center [344, 195] width 296 height 83
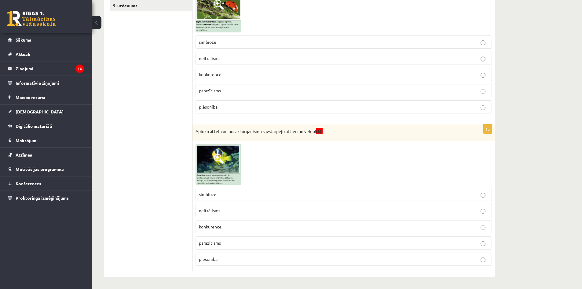
click at [257, 204] on label "neitrālisms" at bounding box center [344, 210] width 296 height 13
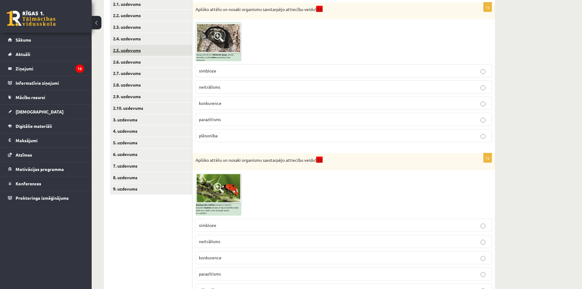
scroll to position [11, 0]
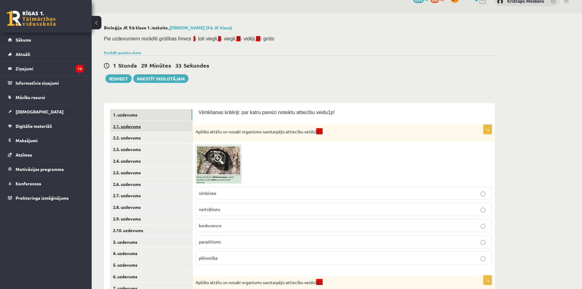
click at [139, 123] on link "2.1. uzdevums" at bounding box center [151, 126] width 82 height 11
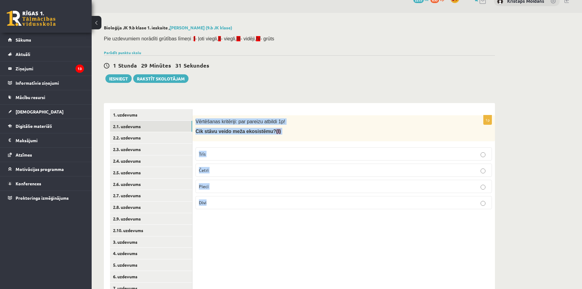
drag, startPoint x: 195, startPoint y: 121, endPoint x: 336, endPoint y: 205, distance: 164.2
click at [336, 205] on div "1p Vērtēšanas kritēriji: par pareizu atbildi 1p! Cik stāvu veido meža ekosistēm…" at bounding box center [344, 164] width 303 height 99
copy div "Vērtēšanas kritēriji: par pareizu atbildi 1p! Cik stāvu veido meža ekosistēmu? …"
click at [225, 167] on label "Četri" at bounding box center [344, 170] width 296 height 13
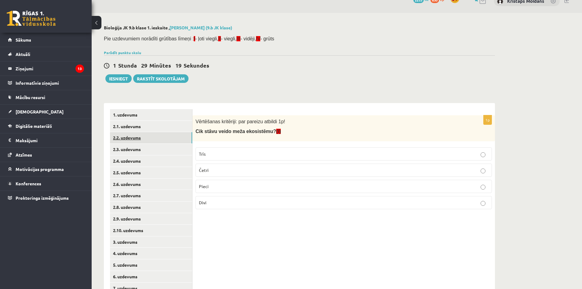
click at [139, 136] on link "2.2. uzdevums" at bounding box center [151, 137] width 82 height 11
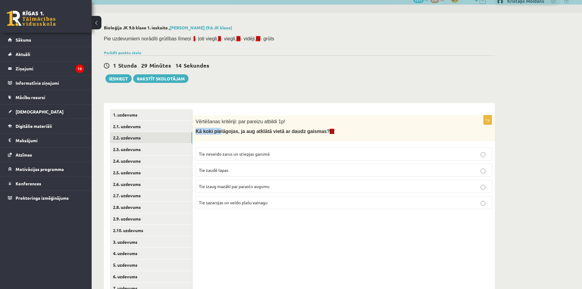
drag, startPoint x: 195, startPoint y: 130, endPoint x: 203, endPoint y: 126, distance: 8.8
click at [217, 130] on div "Vērtēšanas kritēriji: par pareizu atbildi 1p! Kā koki pielāgojas, ja aug atklāt…" at bounding box center [344, 128] width 303 height 26
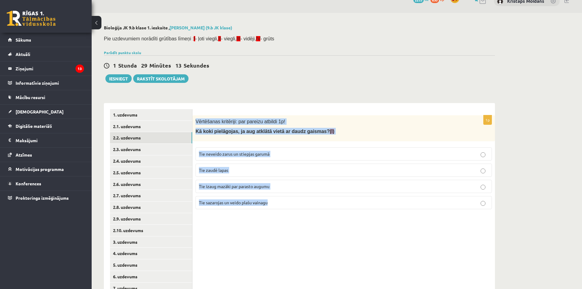
drag, startPoint x: 193, startPoint y: 121, endPoint x: 317, endPoint y: 204, distance: 149.4
click at [317, 204] on div "1p Vērtēšanas kritēriji: par pareizu atbildi 1p! Kā koki pielāgojas, ja aug atk…" at bounding box center [344, 164] width 303 height 99
copy div "Vērtēšanas kritēriji: par pareizu atbildi 1p! Kā koki pielāgojas, ja aug atklāt…"
click at [233, 200] on span "Tie sazarojas un veido plašu vainagu" at bounding box center [233, 203] width 69 height 6
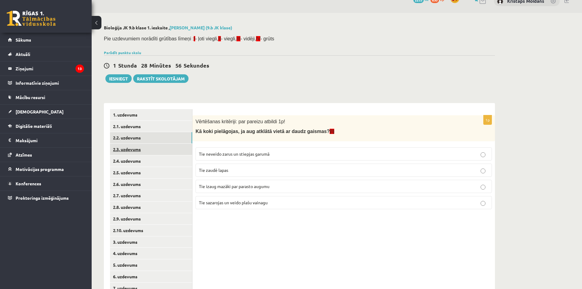
click at [144, 148] on link "2.3. uzdevums" at bounding box center [151, 149] width 82 height 11
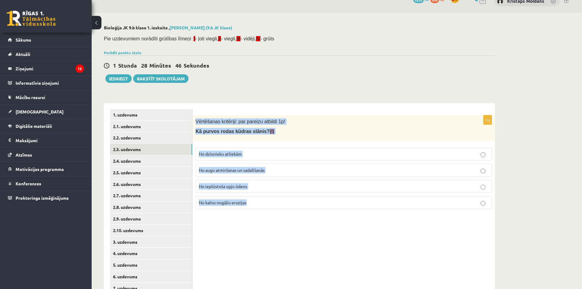
drag, startPoint x: 194, startPoint y: 119, endPoint x: 279, endPoint y: 208, distance: 123.9
click at [279, 208] on div "1p Vērtēšanas kritēriji: par pareizu atbildi 1p! Kā purvos rodas kūdras slānis?…" at bounding box center [344, 164] width 303 height 99
copy div "Vērtēšanas kritēriji: par pareizu atbildi 1p! Kā purvos rodas kūdras slānis? (I…"
click at [221, 174] on label "No augu atmiršanas un sadalīšanās" at bounding box center [344, 170] width 296 height 13
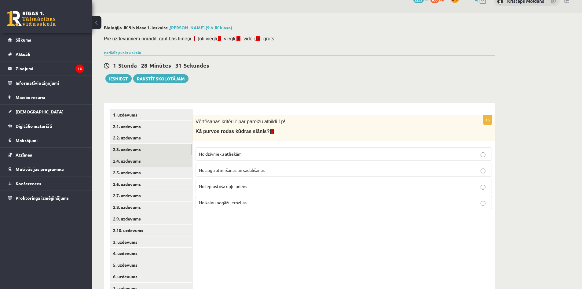
click at [145, 165] on link "2.4. uzdevums" at bounding box center [151, 160] width 82 height 11
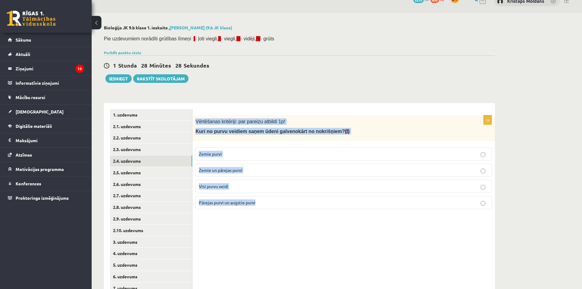
drag, startPoint x: 194, startPoint y: 122, endPoint x: 337, endPoint y: 198, distance: 162.0
click at [337, 198] on div "1p Vērtēšanas kritēriji: par pareizu atbildi 1p! Kuri no purvu veidiem saņem ūd…" at bounding box center [344, 164] width 303 height 99
copy div "Vērtēšanas kritēriji: par pareizu atbildi 1p! Kuri no purvu veidiem saņem ūdeni…"
click at [227, 203] on span "Pārejas purvi un augstie purvi" at bounding box center [227, 203] width 57 height 6
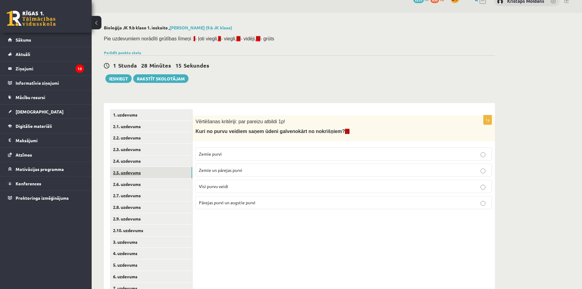
click at [166, 174] on link "2.5. uzdevums" at bounding box center [151, 172] width 82 height 11
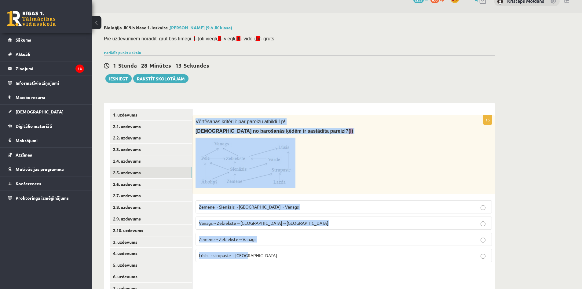
drag, startPoint x: 195, startPoint y: 123, endPoint x: 409, endPoint y: 254, distance: 250.9
click at [409, 254] on div "1p Vērtēšanas kritēriji: par pareizu atbildi 1p! Kura no barošanās ķēdēm ir sas…" at bounding box center [344, 191] width 303 height 152
copy div "Vērtēšanas kritēriji: par pareizu atbildi 1p! Kura no barošanās ķēdēm ir sastād…"
click at [245, 208] on span "Zemene→Sienāzis→Zebiekste→Vanags" at bounding box center [249, 207] width 100 height 6
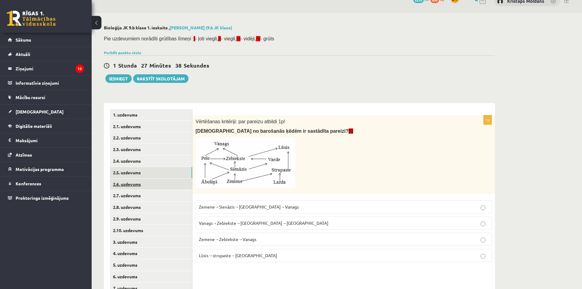
click at [149, 181] on link "2.6. uzdevums" at bounding box center [151, 183] width 82 height 11
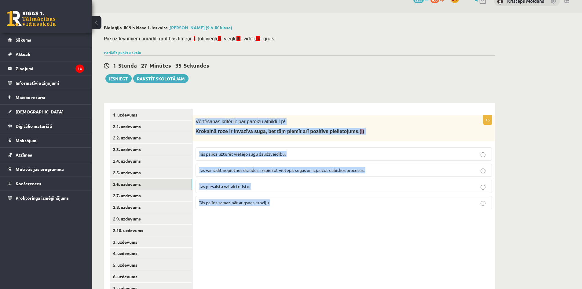
drag, startPoint x: 196, startPoint y: 121, endPoint x: 375, endPoint y: 198, distance: 195.0
click at [375, 198] on div "1p Vērtēšanas kritēriji: par pareizu atbildi 1p! Krokainā roze ir invazīva suga…" at bounding box center [344, 164] width 303 height 99
copy div "Vērtēšanas kritēriji: par pareizu atbildi 1p! Krokainā roze ir invazīva suga, b…"
click at [280, 202] on p "Tās palīdz samazināt augsnes eroziju." at bounding box center [344, 202] width 290 height 6
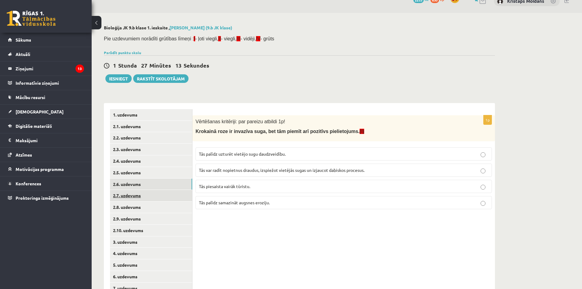
click at [139, 197] on link "2.7. uzdevums" at bounding box center [151, 195] width 82 height 11
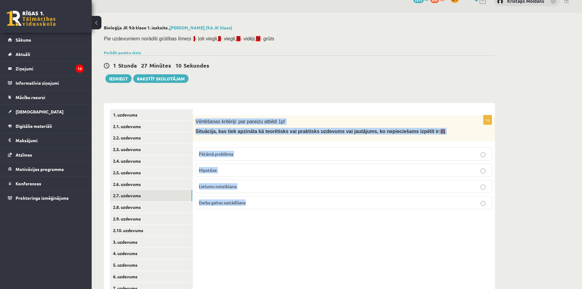
drag, startPoint x: 196, startPoint y: 119, endPoint x: 395, endPoint y: 216, distance: 220.9
click at [395, 216] on div "1p Vērtēšanas kritēriji: par pareizu atbildi 1p! Situācija, kas tiek apzināta k…" at bounding box center [344, 213] width 303 height 220
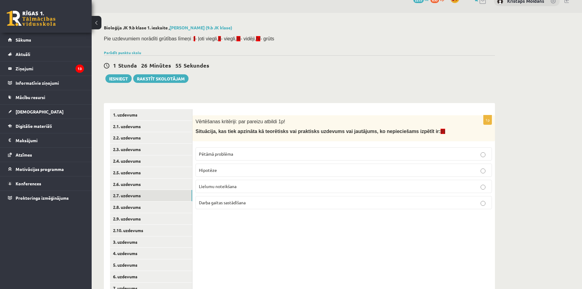
click at [507, 78] on div "Bioloģija JK 9.b klase 1. ieskaite , Kristaps Moldāns (9.b JK klase) Pie uzdevu…" at bounding box center [337, 174] width 491 height 322
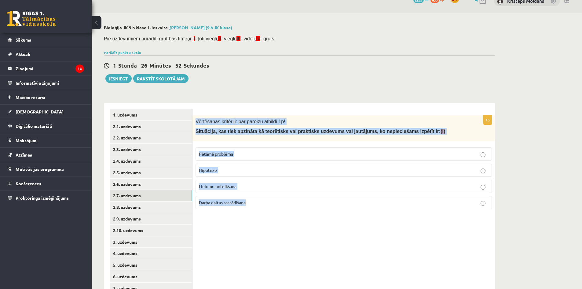
drag, startPoint x: 196, startPoint y: 122, endPoint x: 450, endPoint y: 261, distance: 289.4
click at [450, 261] on div "1p Vērtēšanas kritēriji: par pareizu atbildi 1p! Situācija, kas tiek apzināta k…" at bounding box center [344, 213] width 303 height 220
copy div "Vērtēšanas kritēriji: par pareizu atbildi 1p! Situācija, kas tiek apzināta kā t…"
click at [227, 153] on span "Pētāmā problēma" at bounding box center [216, 154] width 34 height 6
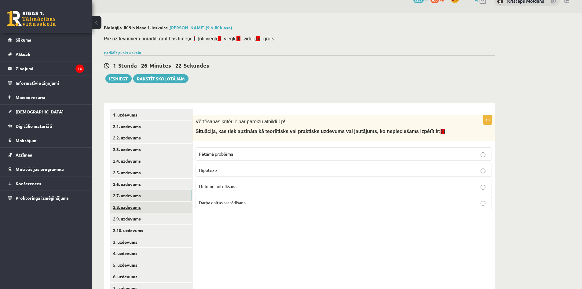
click at [134, 204] on link "2.8. uzdevums" at bounding box center [151, 206] width 82 height 11
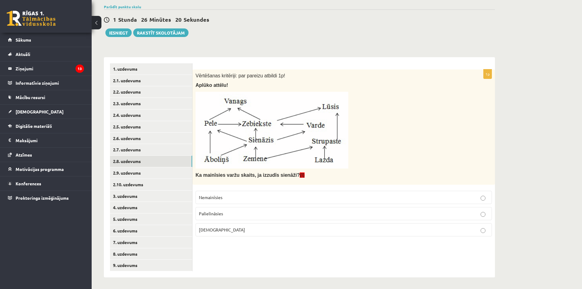
scroll to position [57, 0]
click at [223, 212] on span "Palielināsies" at bounding box center [211, 213] width 24 height 6
click at [129, 171] on link "2.9. uzdevums" at bounding box center [151, 172] width 82 height 11
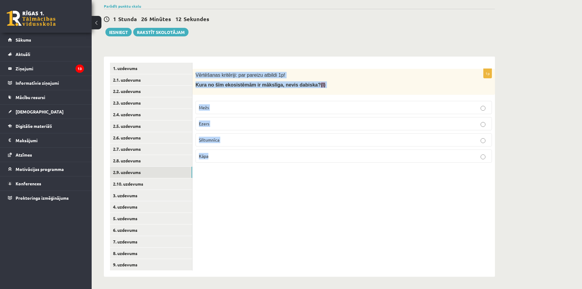
drag, startPoint x: 195, startPoint y: 76, endPoint x: 284, endPoint y: 152, distance: 116.4
click at [284, 152] on div "1p Vērtēšanas kritēriji: par pareizu atbildi 1p! Kura no šīm ekosistēmām ir māk…" at bounding box center [344, 118] width 303 height 99
copy div "Vērtēšanas kritēriji: par pareizu atbildi 1p! Kura no šīm ekosistēmām ir mākslī…"
click at [215, 139] on span "Siltumnīca" at bounding box center [209, 140] width 20 height 6
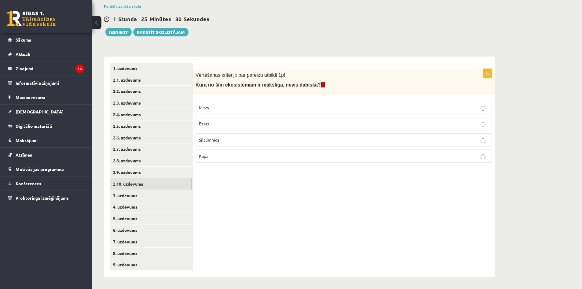
click at [160, 182] on link "2.10. uzdevums" at bounding box center [151, 183] width 82 height 11
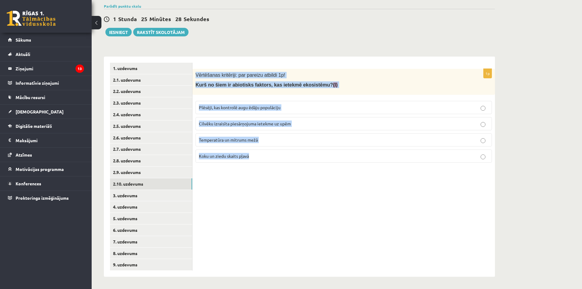
drag, startPoint x: 193, startPoint y: 75, endPoint x: 406, endPoint y: 167, distance: 231.4
click at [406, 167] on div "1p Vērtēšanas kritēriji: par pareizu atbildi 1p! Kurš no šiem ir abiotisks fakt…" at bounding box center [344, 118] width 303 height 99
copy div "Vērtēšanas kritēriji: par pareizu atbildi 1p! Kurš no šiem ir abiotisks faktors…"
click at [252, 142] on span "Temperatūra un mitrums mežā" at bounding box center [228, 140] width 59 height 6
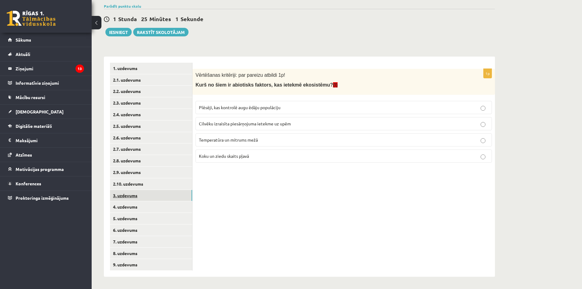
click at [166, 196] on link "3. uzdevums" at bounding box center [151, 195] width 82 height 11
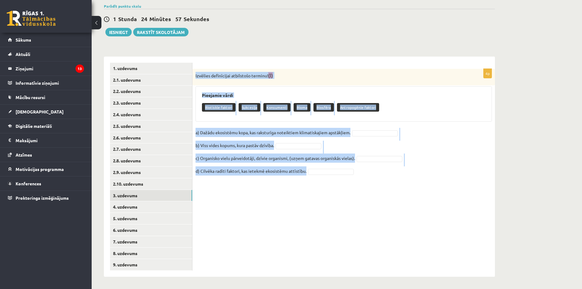
drag, startPoint x: 193, startPoint y: 74, endPoint x: 401, endPoint y: 177, distance: 232.1
click at [401, 177] on div "4p Izvēlies definīcijai atbilstošo terminu! (I) Pieejamie vārdi Biotiskie fakto…" at bounding box center [344, 125] width 303 height 113
click at [407, 163] on fieldset "a) Dažādu ekosistēmu kopa, kas raksturīga noteiktiem klimatiskajiem apstākļiem.…" at bounding box center [344, 153] width 296 height 51
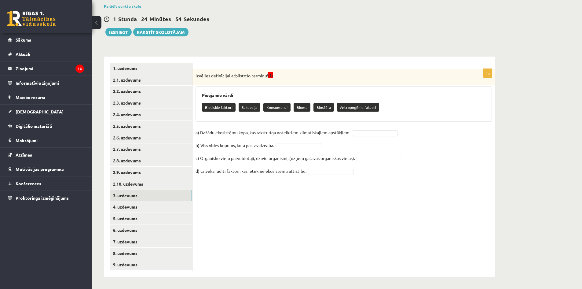
click at [202, 88] on div "Pieejamie vārdi Biotiskie faktori Sukcesija Konsumenti Bioma Biosfēra Antropogē…" at bounding box center [344, 103] width 296 height 35
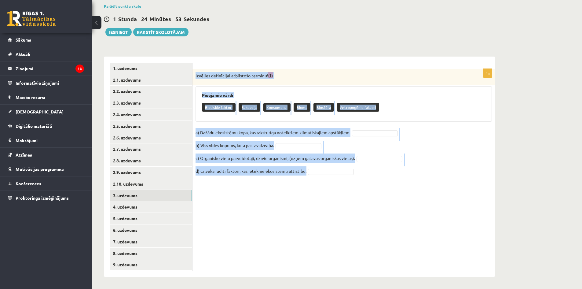
drag, startPoint x: 195, startPoint y: 74, endPoint x: 369, endPoint y: 177, distance: 201.7
click at [369, 177] on div "4p Izvēlies definīcijai atbilstošo terminu! (I) Pieejamie vārdi Biotiskie fakto…" at bounding box center [344, 125] width 303 height 113
copy div "Izvēlies definīcijai atbilstošo terminu! (I) Pieejamie vārdi Biotiskie faktori …"
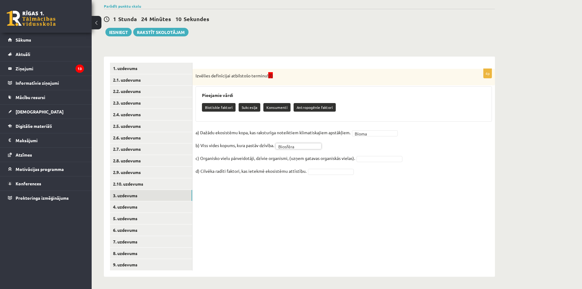
click at [385, 155] on fieldset "a) Dažādu ekosistēmu kopa, kas raksturīga noteiktiem klimatiskajiem apstākļiem.…" at bounding box center [344, 153] width 296 height 51
click at [385, 162] on fieldset "a) Dažādu ekosistēmu kopa, kas raksturīga noteiktiem klimatiskajiem apstākļiem.…" at bounding box center [344, 153] width 296 height 51
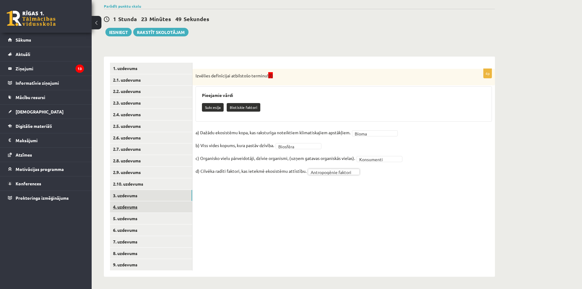
click at [138, 205] on link "4. uzdevums" at bounding box center [151, 206] width 82 height 11
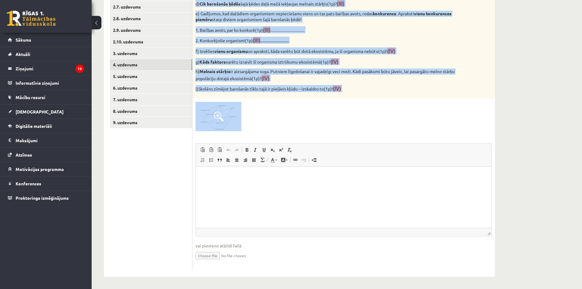
scroll to position [200, 0]
drag, startPoint x: 193, startPoint y: 70, endPoint x: 452, endPoint y: 142, distance: 268.4
click at [452, 142] on div "11p Vērtēšanas kritēriji: par katru pareizu atbildi 1p! Attēlā redzamā diagramm…" at bounding box center [344, 98] width 303 height 344
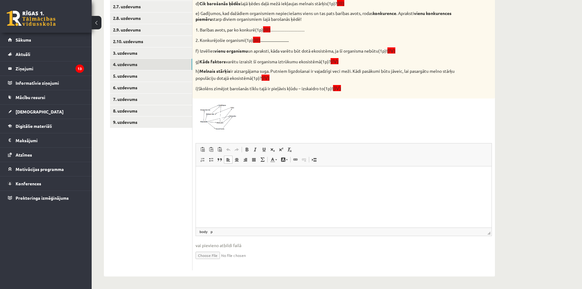
drag, startPoint x: 262, startPoint y: 170, endPoint x: 268, endPoint y: 187, distance: 18.4
click at [264, 178] on html at bounding box center [344, 175] width 296 height 19
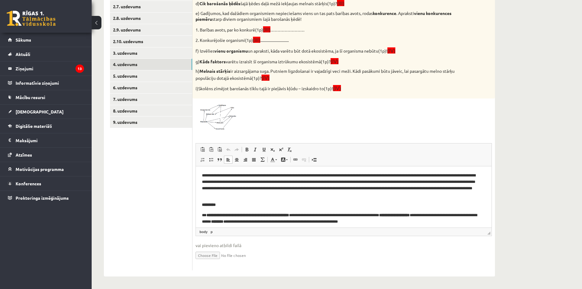
scroll to position [220, 0]
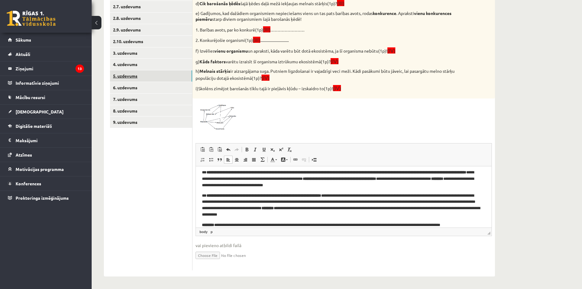
click at [167, 78] on link "5. uzdevums" at bounding box center [151, 75] width 82 height 11
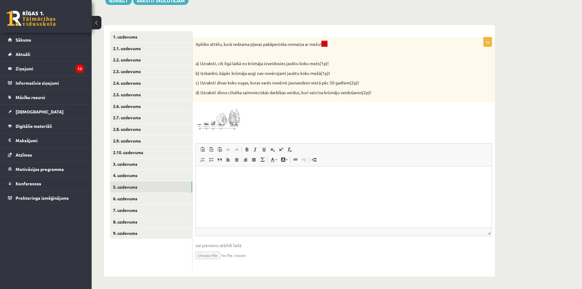
scroll to position [0, 0]
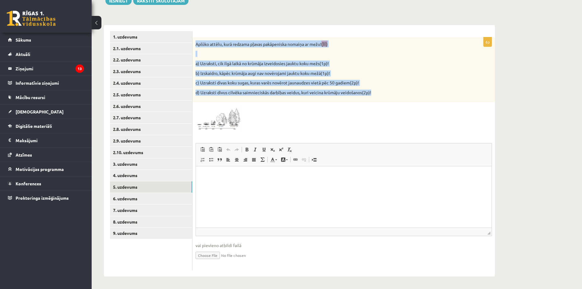
drag, startPoint x: 195, startPoint y: 45, endPoint x: 382, endPoint y: 97, distance: 194.2
click at [382, 97] on div "Aplūko attēlu, kurā redzama pļavas pakāpeniska nomaiņa ar mežu! (II) a) Uzrakst…" at bounding box center [344, 69] width 303 height 65
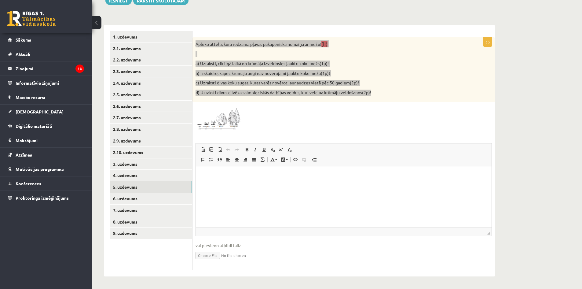
click at [387, 185] on html at bounding box center [344, 175] width 296 height 19
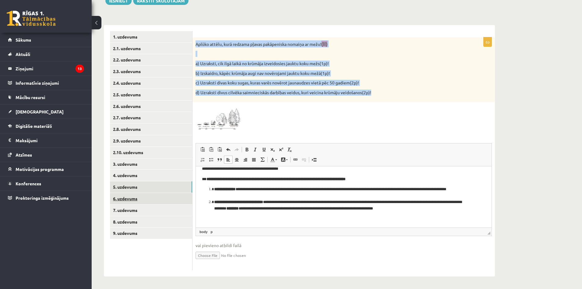
click at [149, 196] on link "6. uzdevums" at bounding box center [151, 198] width 82 height 11
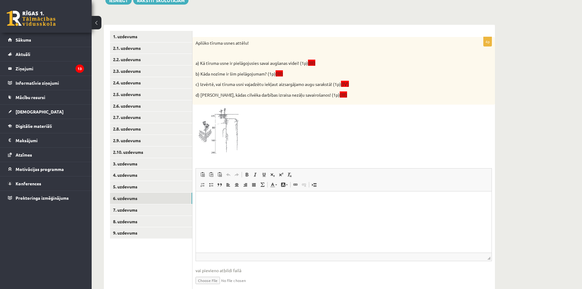
scroll to position [0, 0]
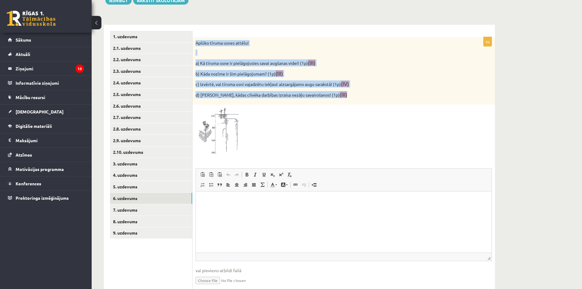
drag, startPoint x: 194, startPoint y: 40, endPoint x: 344, endPoint y: 103, distance: 162.2
click at [344, 103] on div "Aplūko tīruma usnes attēlu! a) Kā tīruma usne ir pielāgojusies savai augšanas v…" at bounding box center [344, 71] width 303 height 68
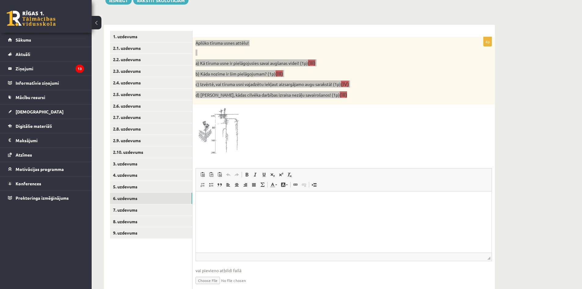
click at [234, 210] on html at bounding box center [344, 200] width 296 height 19
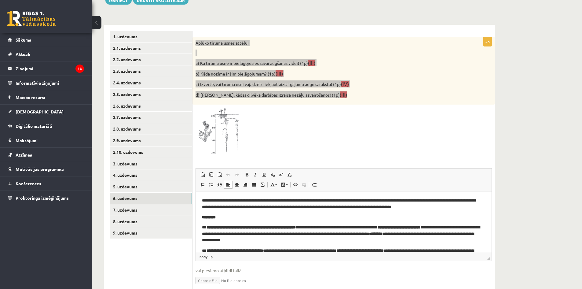
scroll to position [72, 0]
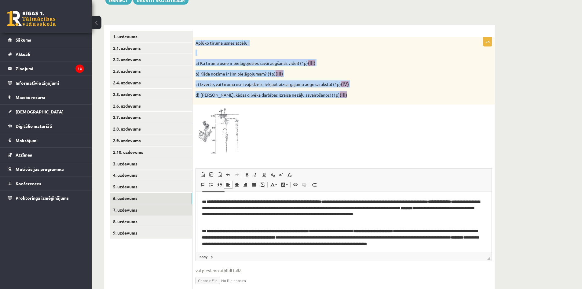
click at [145, 210] on link "7. uzdevums" at bounding box center [151, 209] width 82 height 11
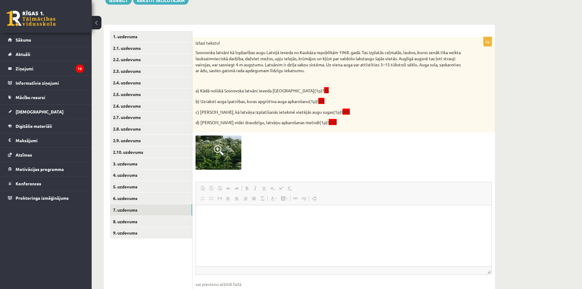
scroll to position [0, 0]
click at [198, 43] on p "Izlasi tekstu!" at bounding box center [329, 43] width 266 height 6
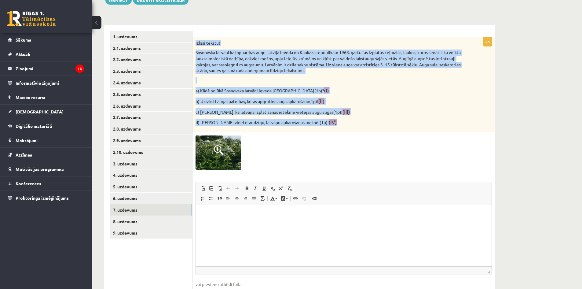
drag, startPoint x: 194, startPoint y: 45, endPoint x: 361, endPoint y: 125, distance: 184.4
click at [361, 125] on div "Izlasi tekstu! Sosnovska latvāni kā lopbarības augu Latvijā ieveda no Kaukāza r…" at bounding box center [344, 84] width 303 height 95
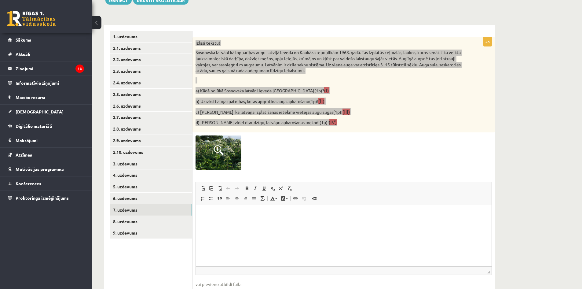
click at [215, 214] on p "Editor, wiswyg-editor-user-answer-47024715126160" at bounding box center [344, 214] width 284 height 6
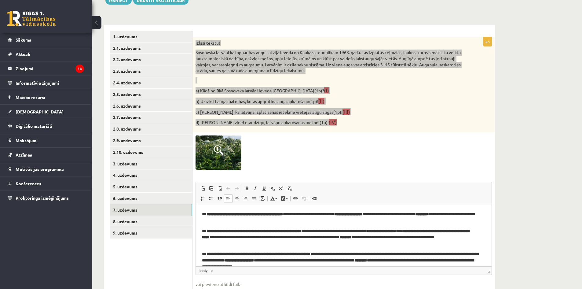
scroll to position [26, 0]
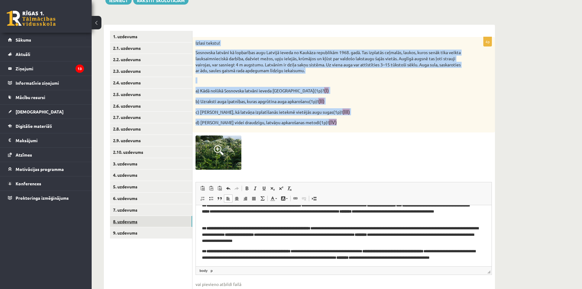
click at [119, 222] on link "8. uzdevums" at bounding box center [151, 221] width 82 height 11
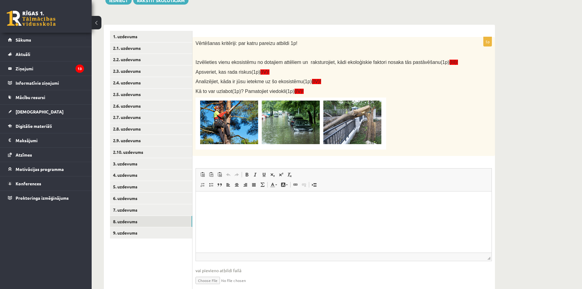
scroll to position [0, 0]
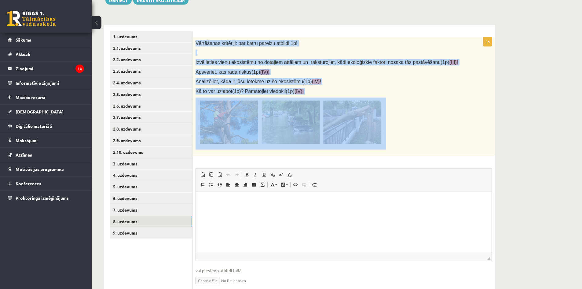
drag, startPoint x: 196, startPoint y: 45, endPoint x: 380, endPoint y: 118, distance: 197.8
click at [380, 118] on div "Vērtēšanas kritēriji: par katru pareizu atbildi 1p! Izvēlieties vienu ekosistēm…" at bounding box center [344, 96] width 303 height 119
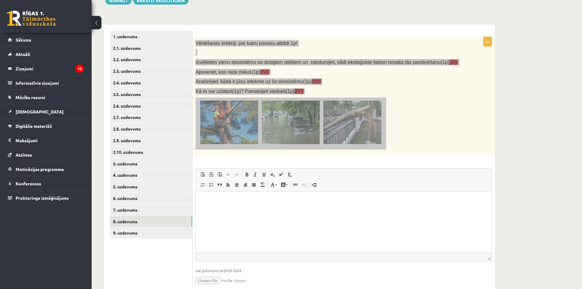
click at [223, 210] on html at bounding box center [344, 200] width 296 height 19
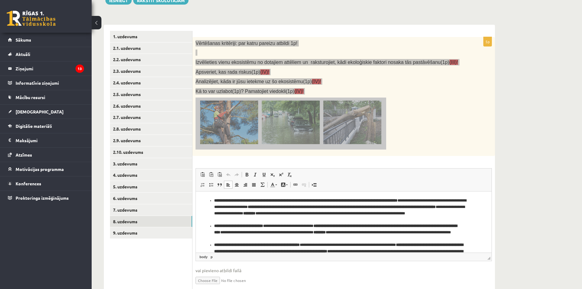
scroll to position [46, 0]
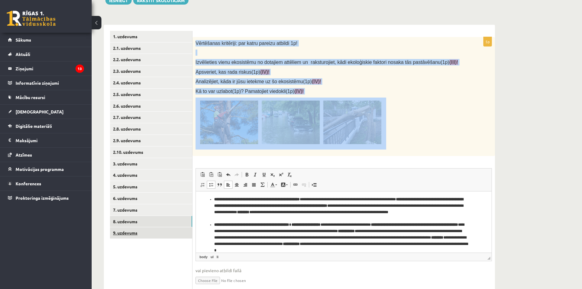
click at [129, 234] on link "9. uzdevums" at bounding box center [151, 232] width 82 height 11
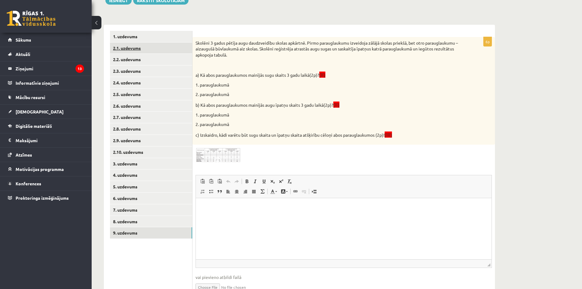
scroll to position [0, 0]
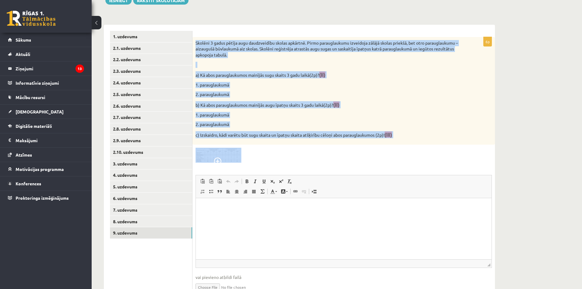
drag, startPoint x: 194, startPoint y: 39, endPoint x: 405, endPoint y: 159, distance: 242.5
click at [405, 159] on div "6p Skolēni 3 gadus pētīja augu daudzveidību skolas apkārtnē. Pirmo parauglaukum…" at bounding box center [344, 169] width 303 height 265
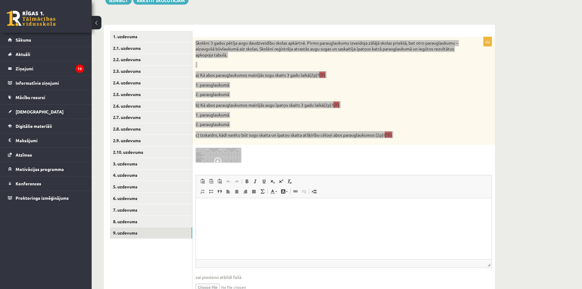
click at [270, 217] on html at bounding box center [344, 207] width 296 height 19
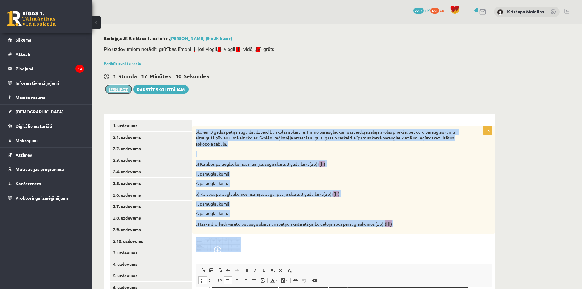
click at [120, 91] on button "Iesniegt" at bounding box center [118, 89] width 26 height 9
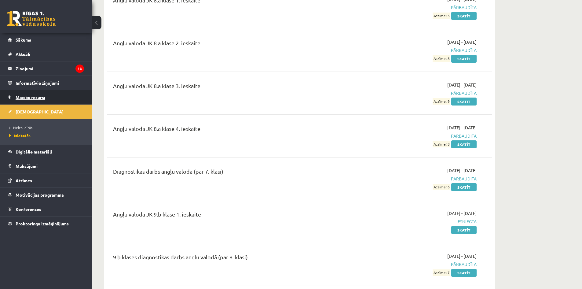
scroll to position [92, 0]
click at [49, 112] on link "[DEMOGRAPHIC_DATA]" at bounding box center [46, 112] width 76 height 14
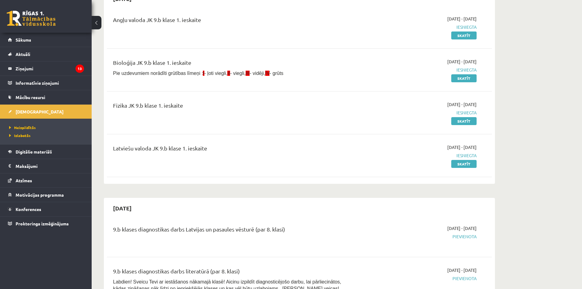
scroll to position [31, 0]
